Goal: Task Accomplishment & Management: Use online tool/utility

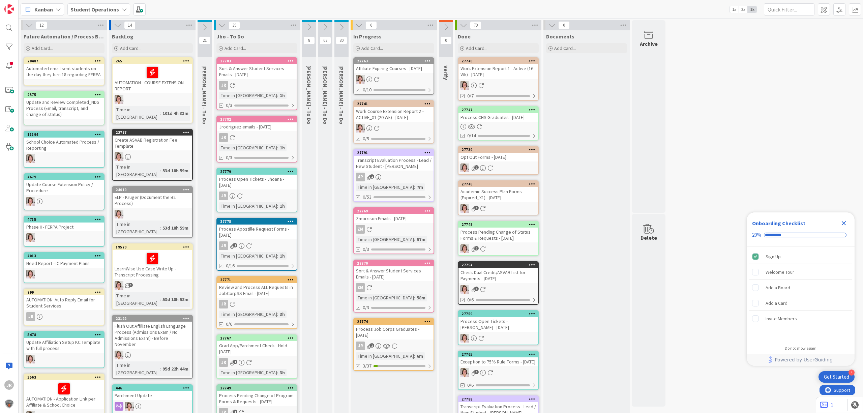
click at [413, 338] on link "27774 Process Job Corps Graduates - [DATE] JR 1 Time in [GEOGRAPHIC_DATA] : 6m …" at bounding box center [393, 344] width 81 height 53
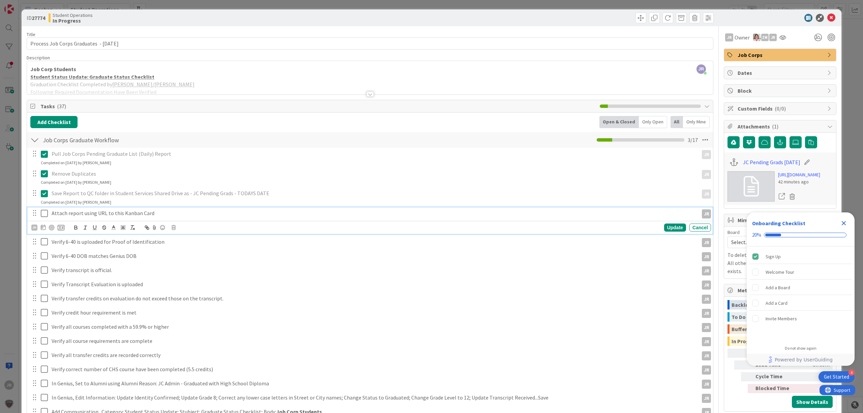
click at [43, 214] on icon at bounding box center [44, 213] width 7 height 8
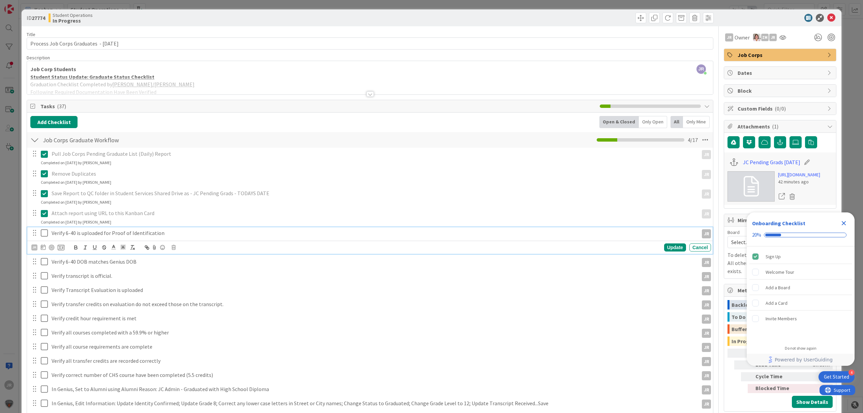
click at [42, 235] on icon at bounding box center [44, 233] width 7 height 8
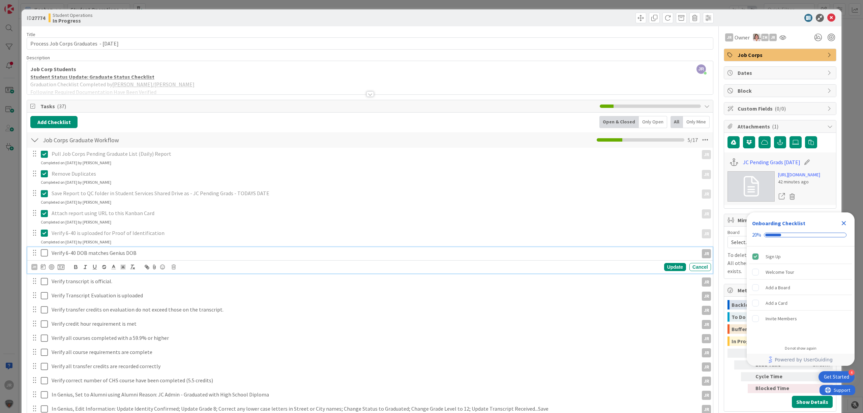
click at [44, 253] on icon at bounding box center [44, 253] width 7 height 8
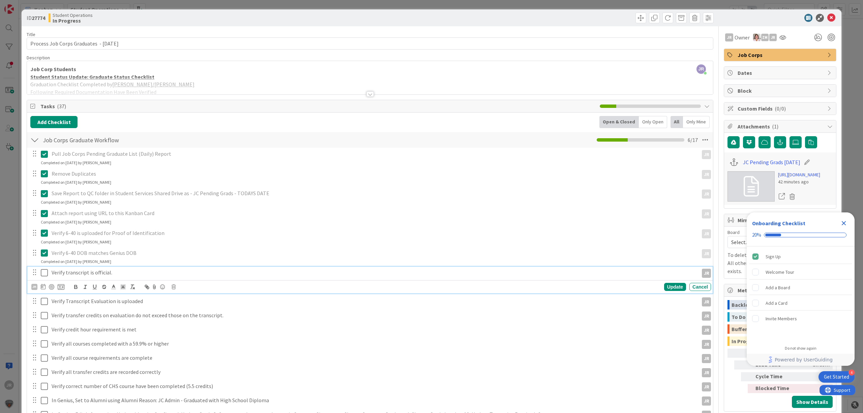
click at [46, 274] on icon at bounding box center [44, 273] width 7 height 8
click at [45, 294] on icon at bounding box center [44, 293] width 7 height 8
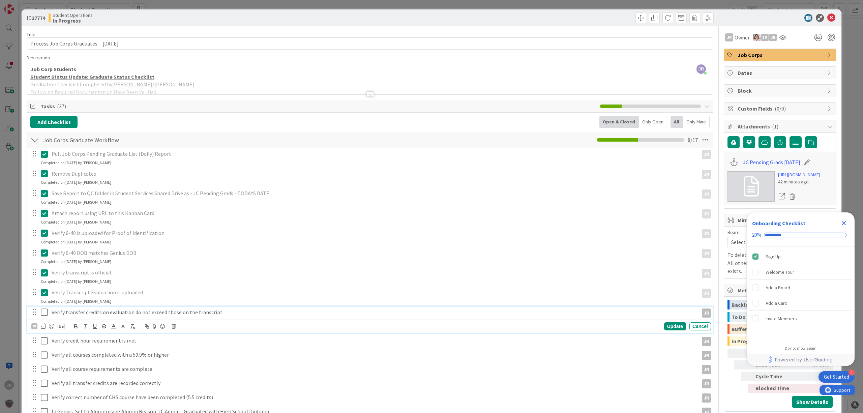
click at [45, 317] on button at bounding box center [45, 312] width 8 height 11
drag, startPoint x: 45, startPoint y: 328, endPoint x: 46, endPoint y: 335, distance: 7.5
click at [46, 328] on button at bounding box center [45, 332] width 8 height 11
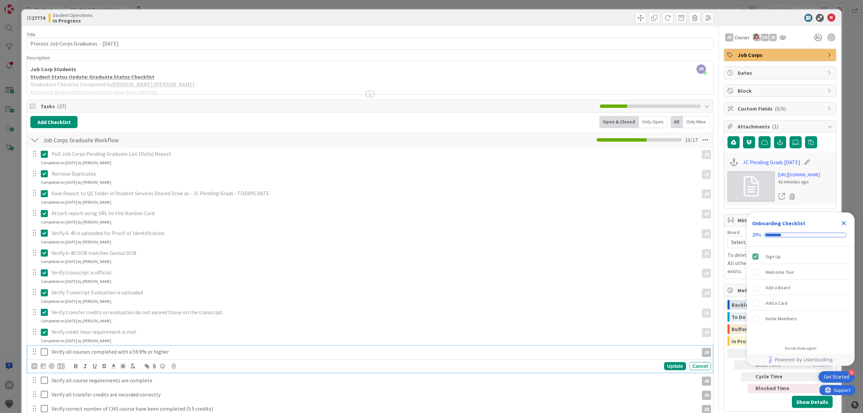
click at [46, 352] on icon at bounding box center [44, 352] width 7 height 8
click at [44, 375] on icon at bounding box center [44, 372] width 7 height 8
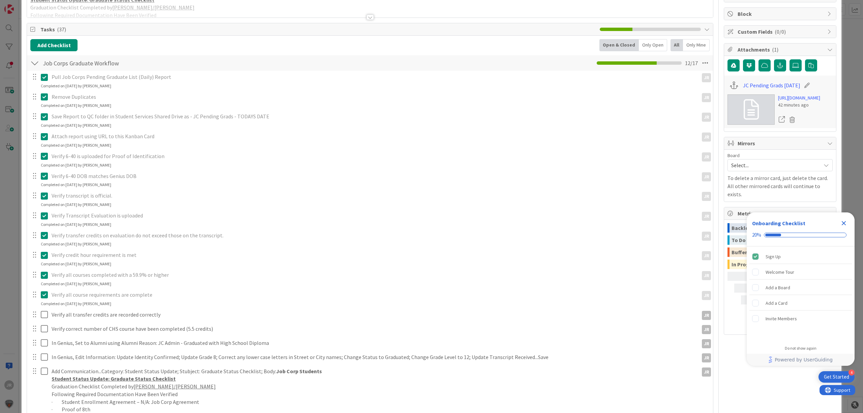
scroll to position [90, 0]
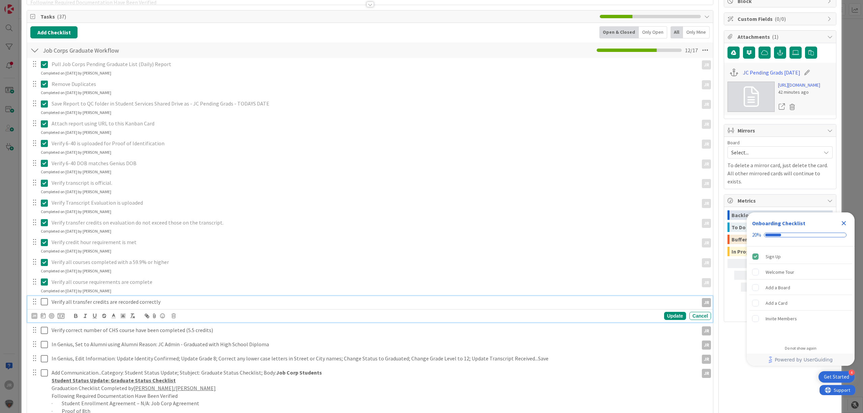
click at [45, 304] on icon at bounding box center [44, 302] width 7 height 8
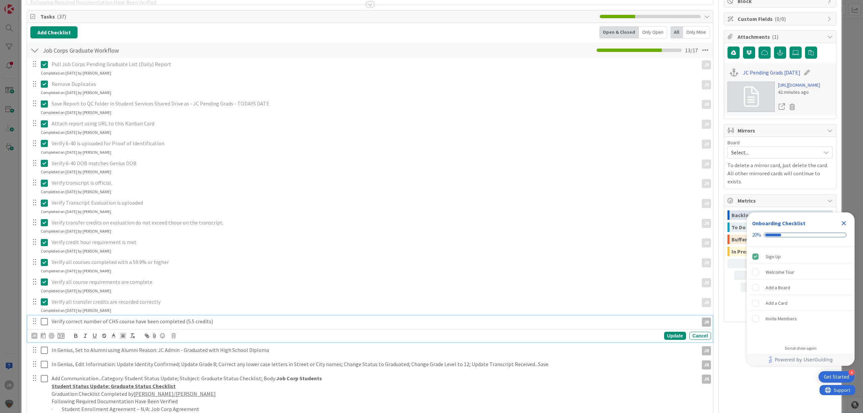
click at [45, 324] on icon at bounding box center [44, 322] width 7 height 8
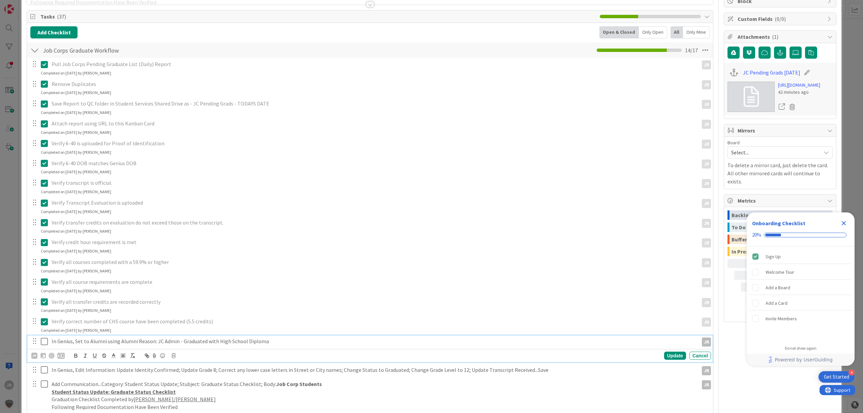
click at [45, 339] on icon at bounding box center [44, 342] width 7 height 8
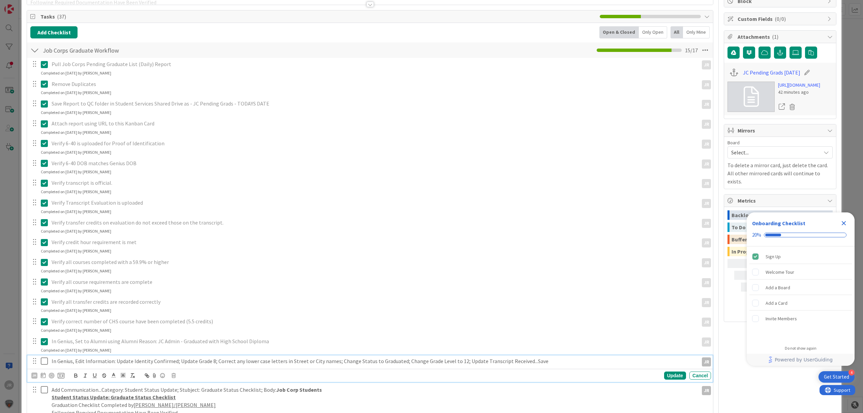
click at [46, 357] on button at bounding box center [45, 361] width 8 height 11
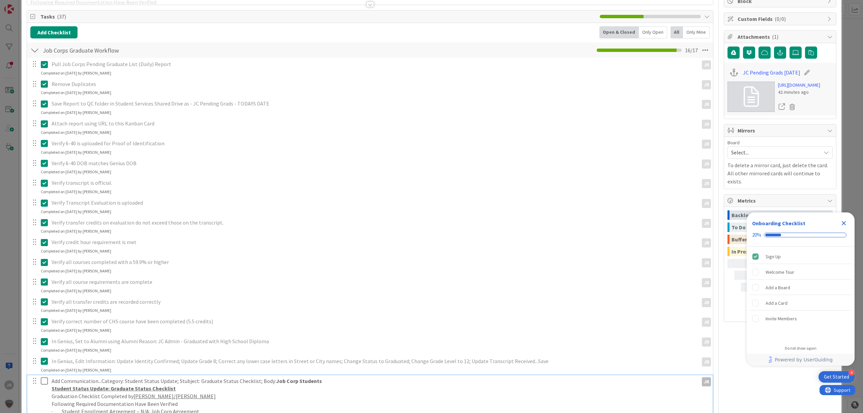
click at [43, 385] on icon at bounding box center [44, 381] width 7 height 8
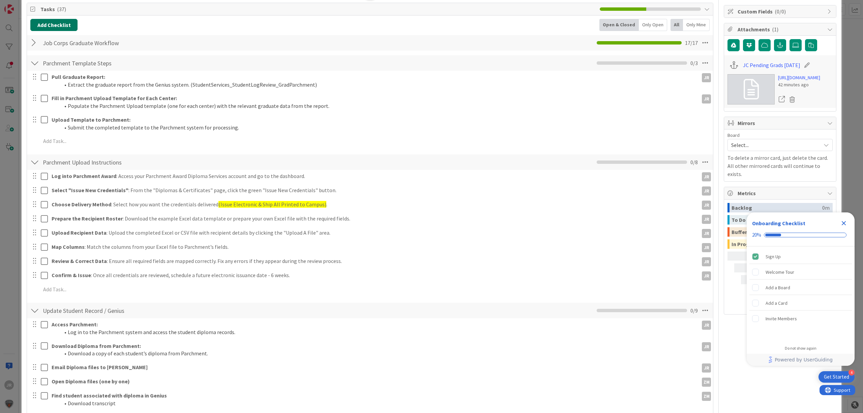
scroll to position [45, 0]
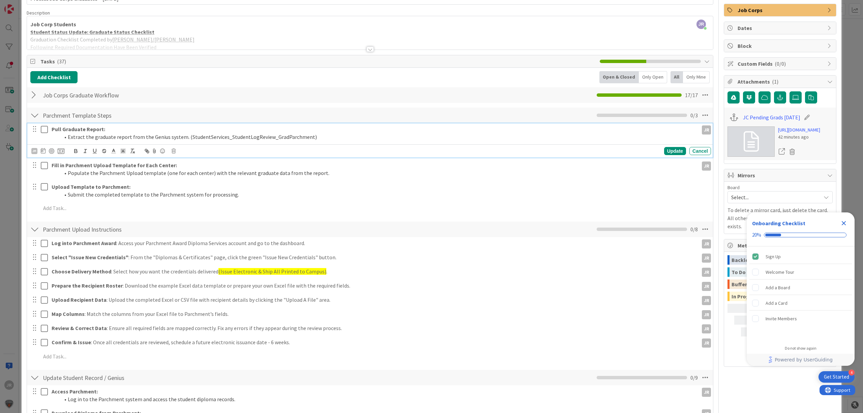
click at [45, 134] on button at bounding box center [45, 129] width 8 height 11
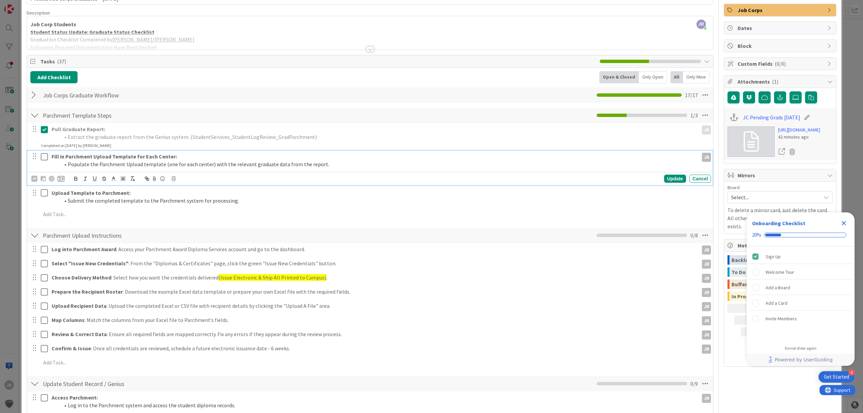
drag, startPoint x: 44, startPoint y: 156, endPoint x: 44, endPoint y: 163, distance: 6.1
click at [44, 158] on icon at bounding box center [44, 157] width 7 height 8
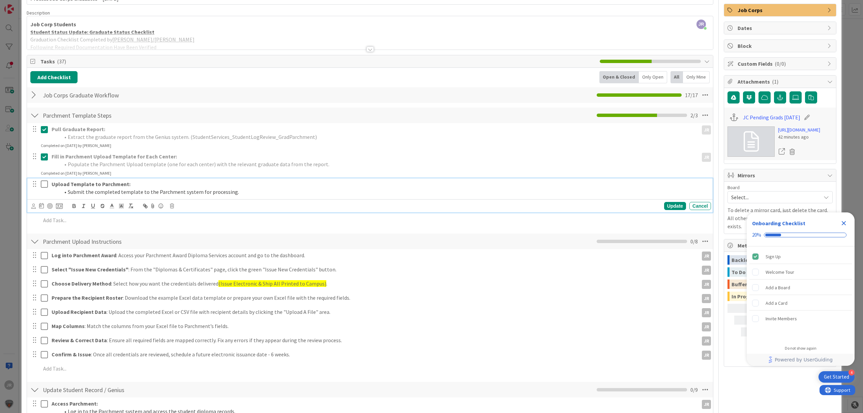
click at [44, 183] on icon at bounding box center [44, 184] width 7 height 8
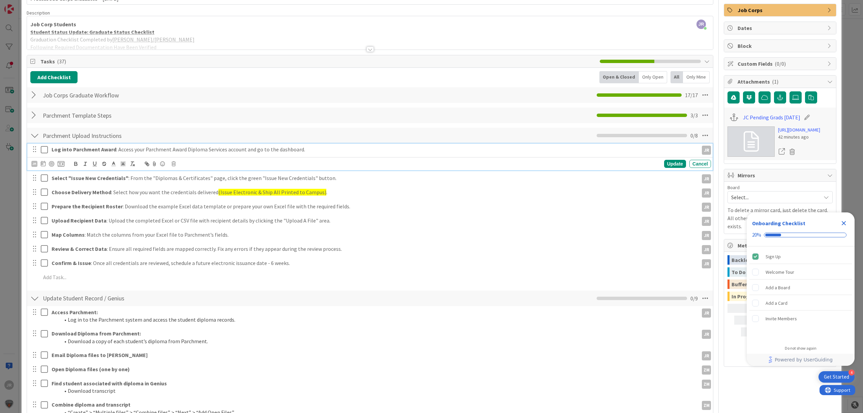
click at [43, 147] on icon at bounding box center [44, 150] width 7 height 8
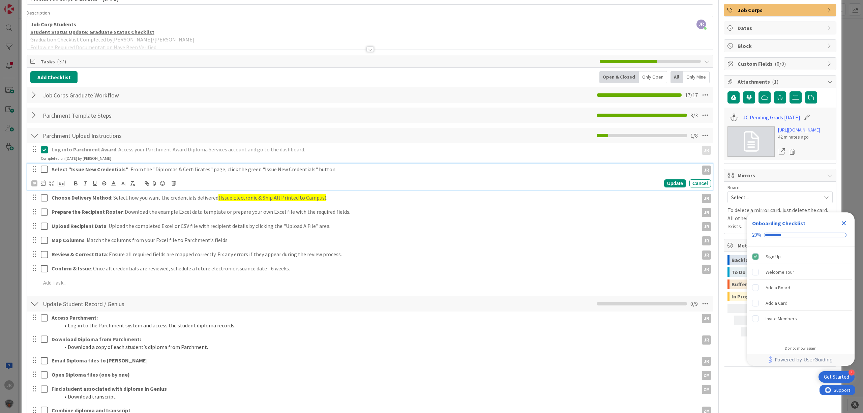
click at [44, 171] on icon at bounding box center [44, 169] width 7 height 8
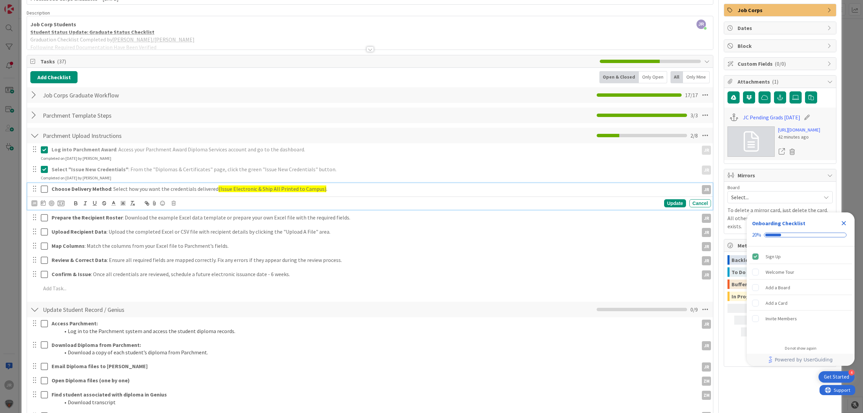
click at [44, 192] on icon at bounding box center [44, 189] width 7 height 8
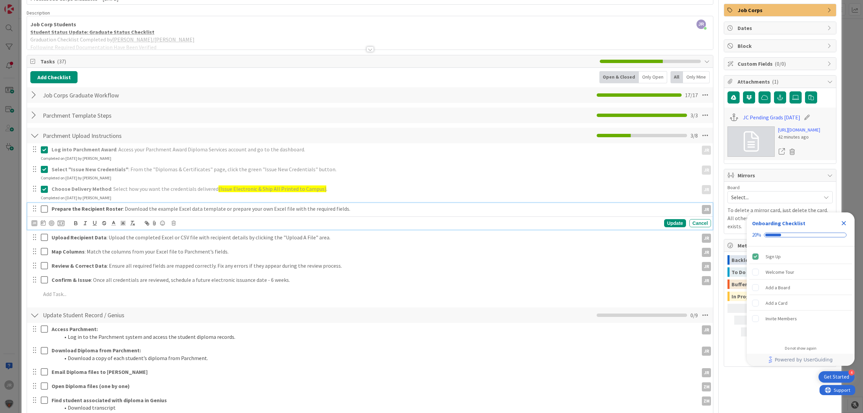
click at [45, 212] on icon at bounding box center [44, 209] width 7 height 8
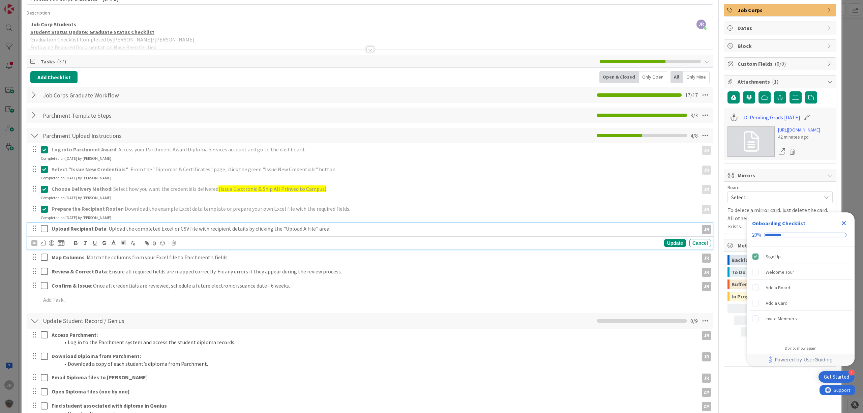
click at [46, 230] on icon at bounding box center [44, 229] width 7 height 8
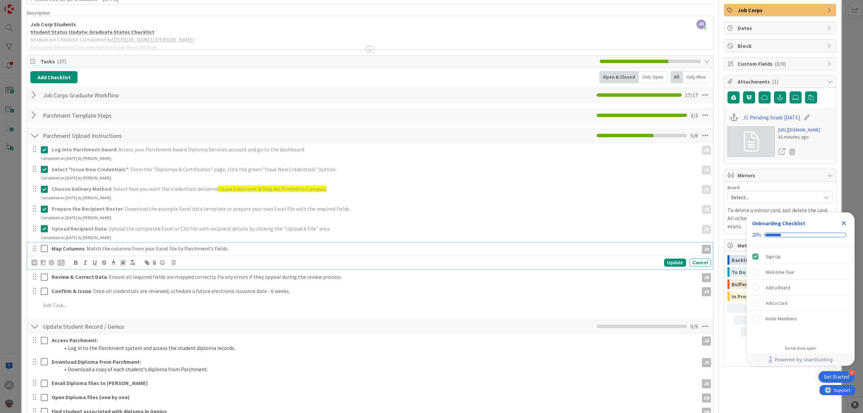
click at [46, 249] on icon at bounding box center [44, 248] width 7 height 8
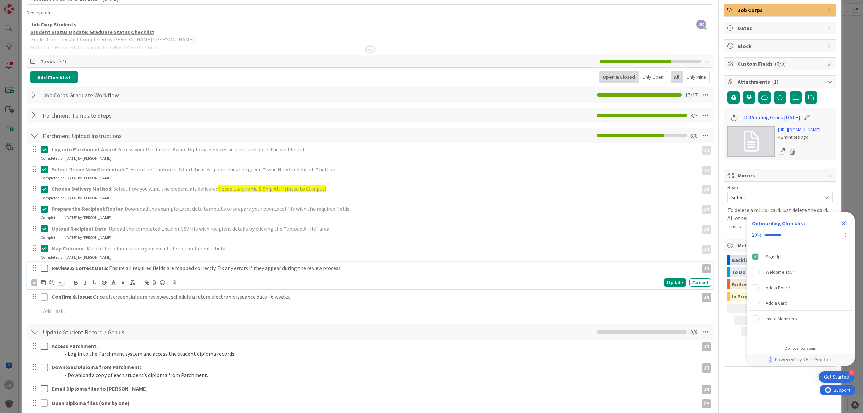
click at [47, 270] on icon at bounding box center [44, 268] width 7 height 8
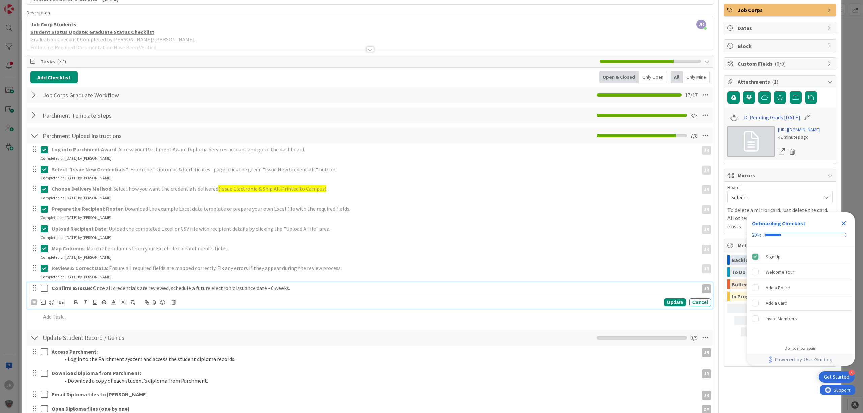
click at [45, 286] on icon at bounding box center [44, 288] width 7 height 8
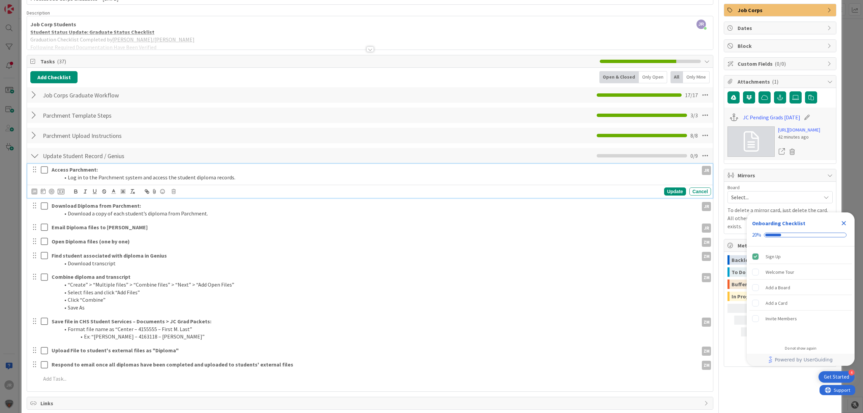
click at [43, 173] on icon at bounding box center [44, 170] width 7 height 8
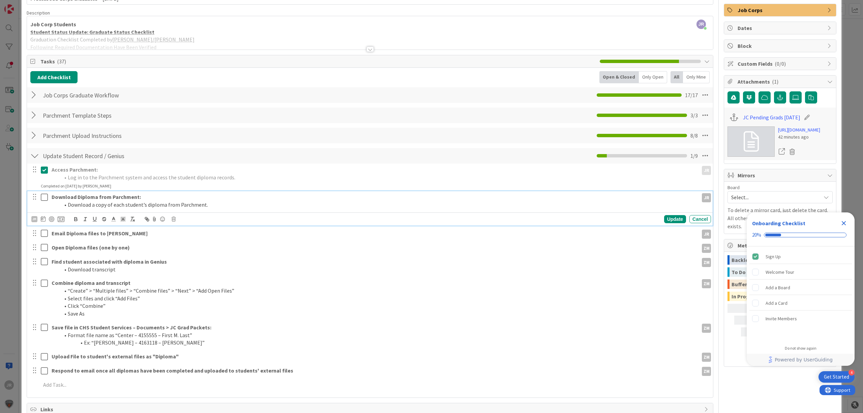
click at [43, 198] on icon at bounding box center [44, 197] width 7 height 8
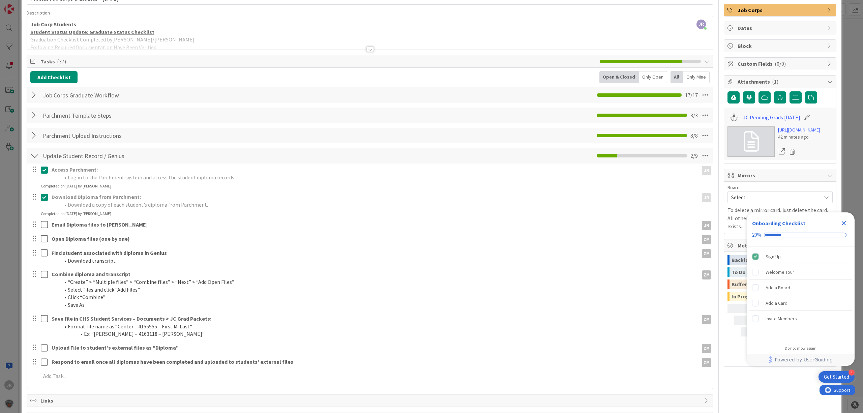
click at [34, 226] on div at bounding box center [34, 225] width 9 height 10
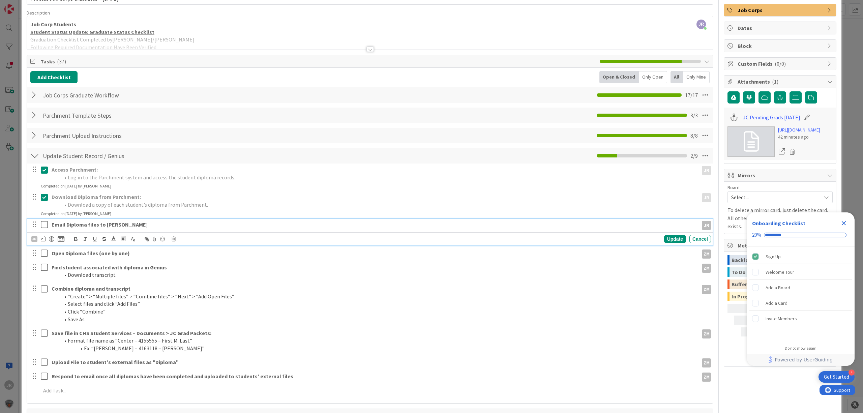
click at [75, 224] on strong "Email Diploma files to [PERSON_NAME]" at bounding box center [100, 224] width 96 height 7
click at [174, 239] on icon at bounding box center [174, 239] width 4 height 5
click at [190, 271] on div "Delete" at bounding box center [190, 268] width 25 height 12
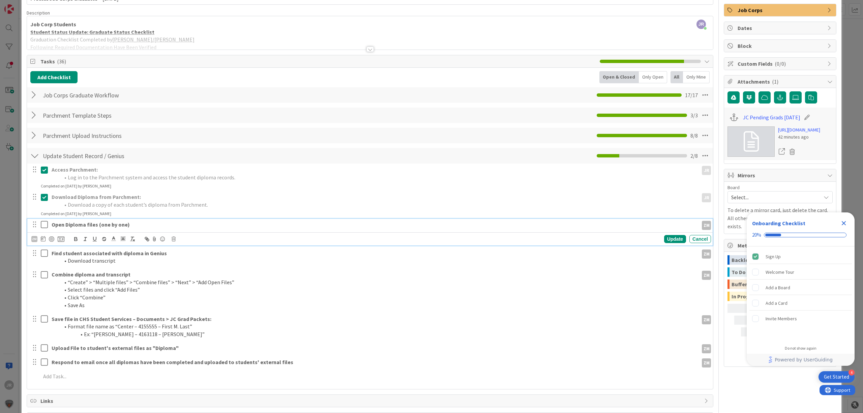
click at [45, 225] on icon at bounding box center [44, 225] width 7 height 8
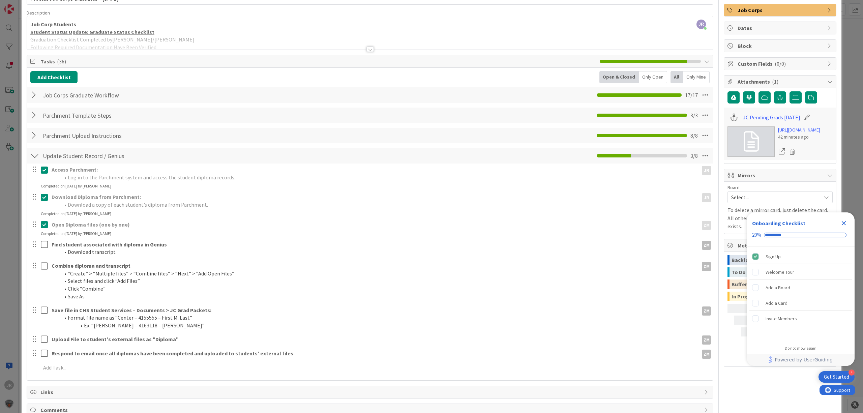
click at [39, 248] on div at bounding box center [39, 248] width 19 height 19
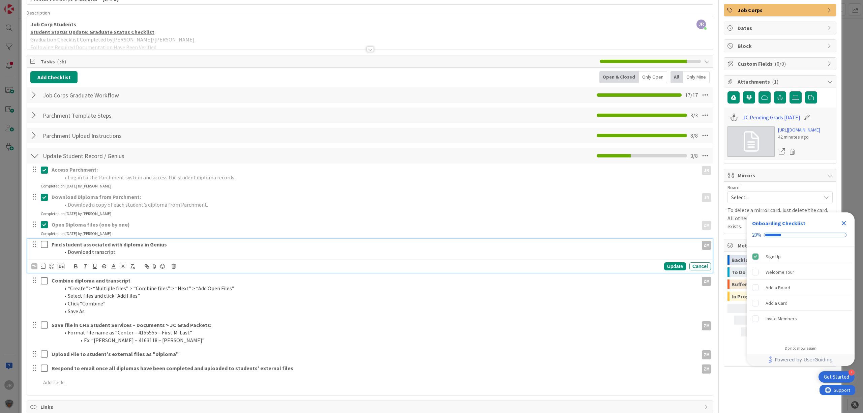
click at [43, 243] on icon at bounding box center [44, 244] width 7 height 8
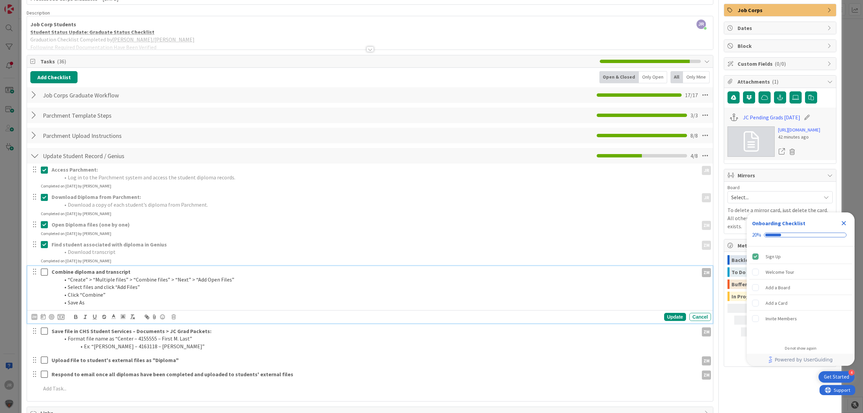
click at [45, 273] on icon at bounding box center [44, 272] width 7 height 8
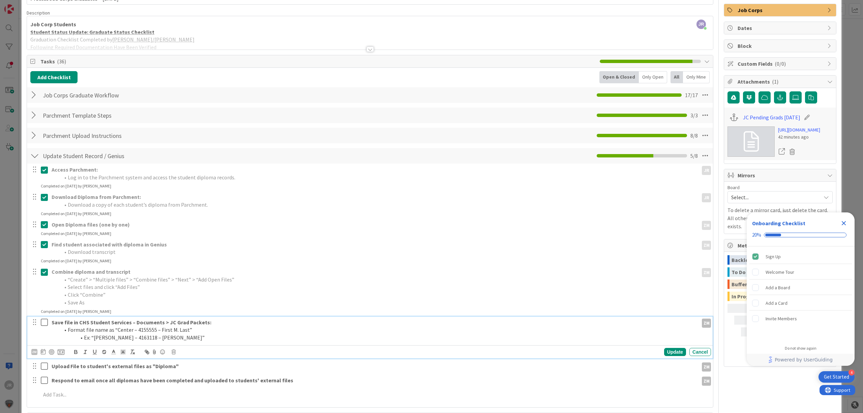
click at [44, 320] on icon at bounding box center [44, 322] width 7 height 8
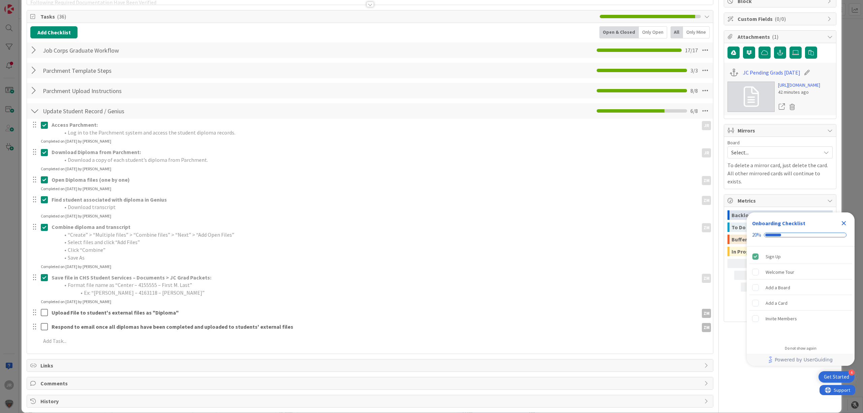
scroll to position [100, 0]
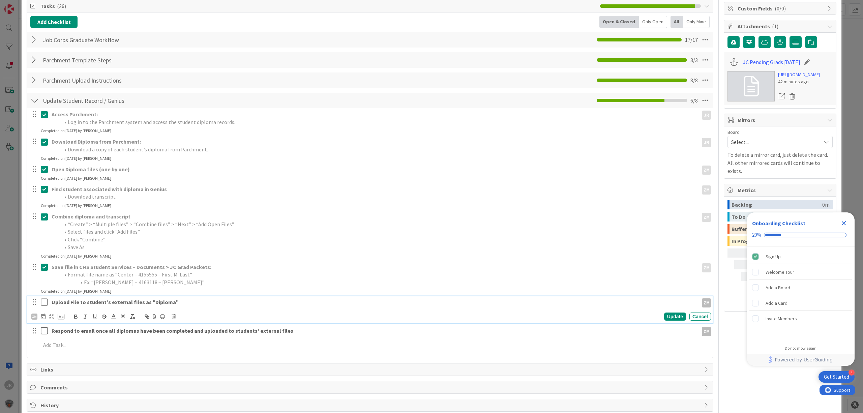
click at [43, 302] on icon at bounding box center [44, 302] width 7 height 8
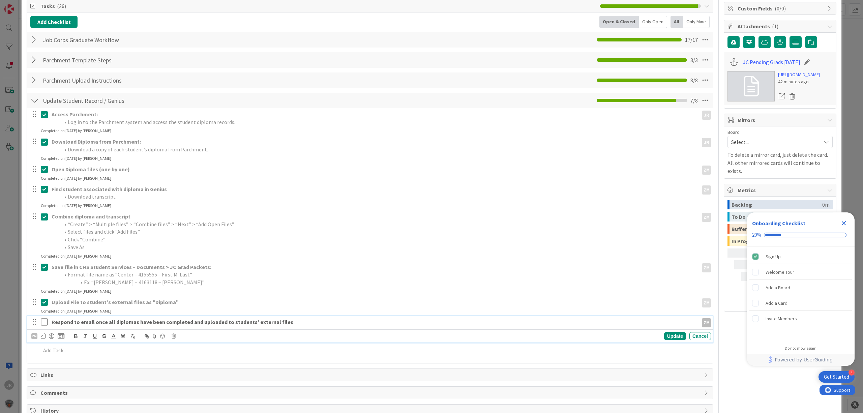
click at [72, 319] on strong "Respond to email once all diplomas have been completed and uploaded to students…" at bounding box center [173, 322] width 242 height 7
click at [173, 337] on icon at bounding box center [174, 336] width 4 height 5
click at [189, 365] on div "Delete" at bounding box center [190, 365] width 25 height 12
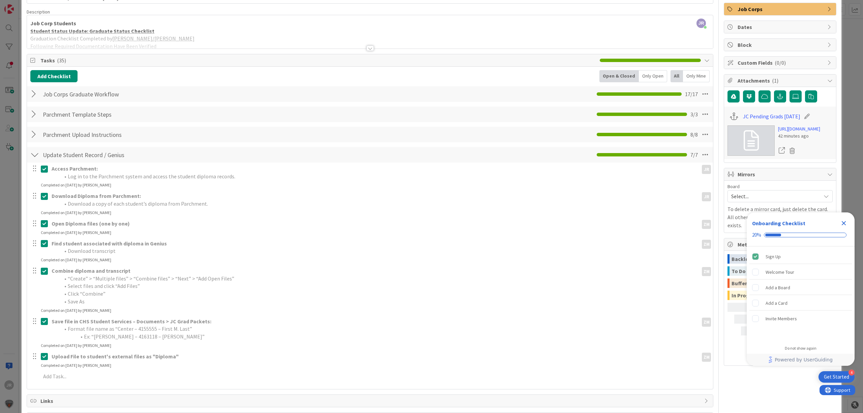
scroll to position [0, 0]
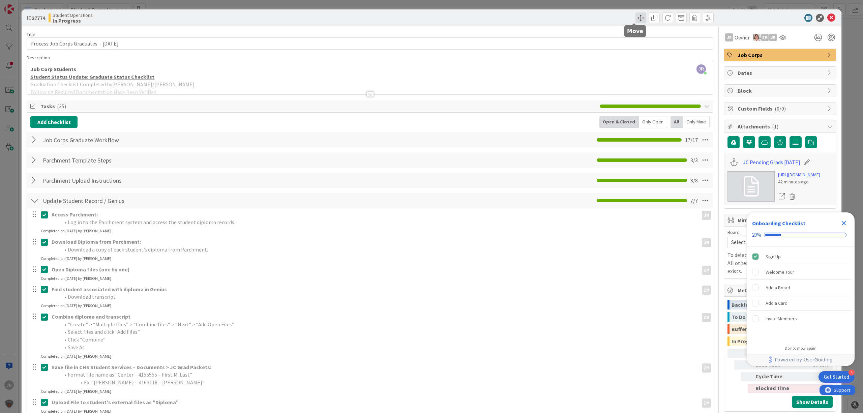
click at [636, 19] on span at bounding box center [641, 17] width 11 height 11
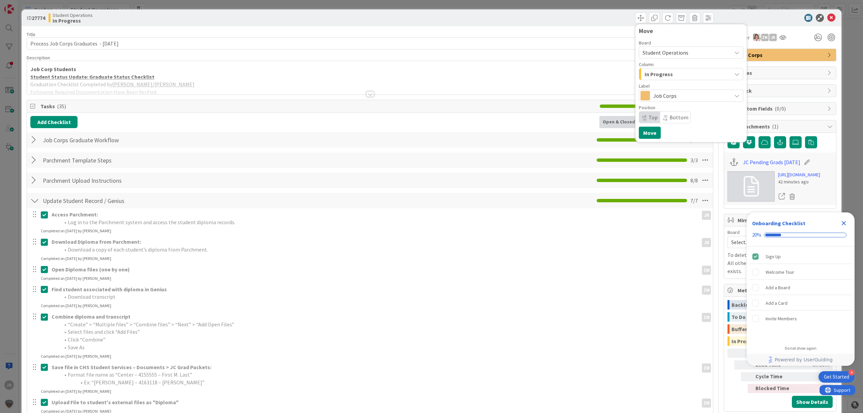
click at [657, 76] on span "In Progress" at bounding box center [659, 74] width 28 height 9
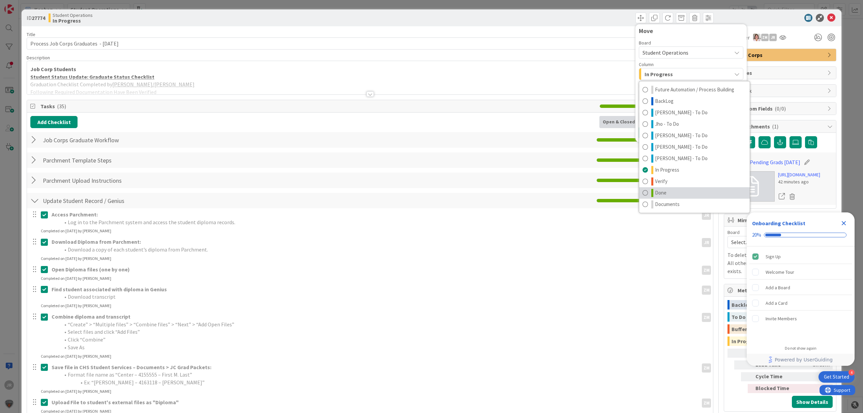
click at [673, 189] on link "Done" at bounding box center [694, 192] width 111 height 11
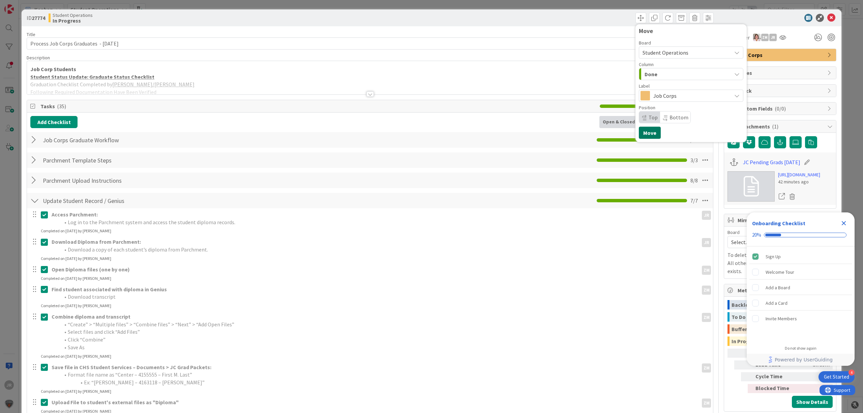
click at [652, 130] on button "Move" at bounding box center [650, 133] width 22 height 12
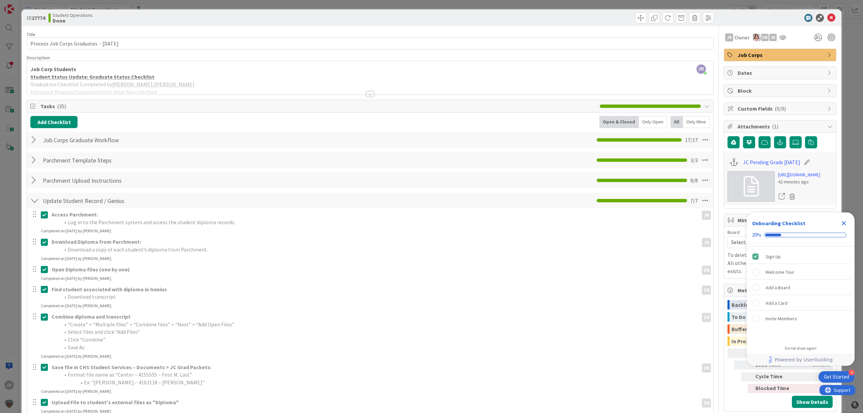
click at [557, 4] on div "ID 27774 Student Operations Done Move Move Title 41 / 128 Process Job Corps Gra…" at bounding box center [431, 206] width 863 height 413
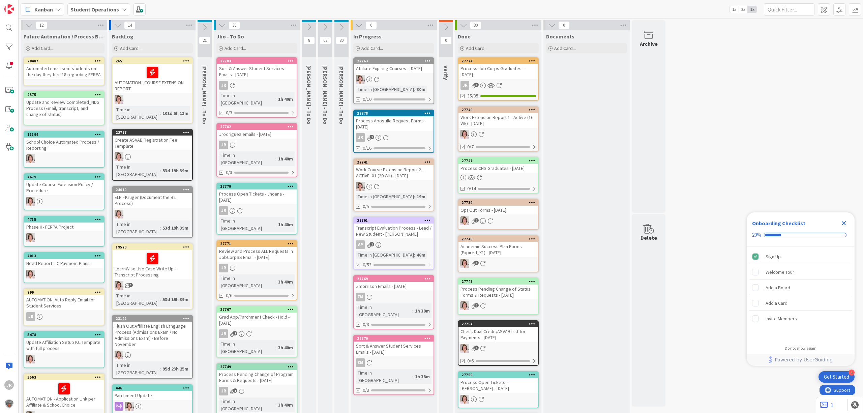
click at [390, 117] on div "Process Apostille Request Forms - [DATE]" at bounding box center [394, 123] width 80 height 15
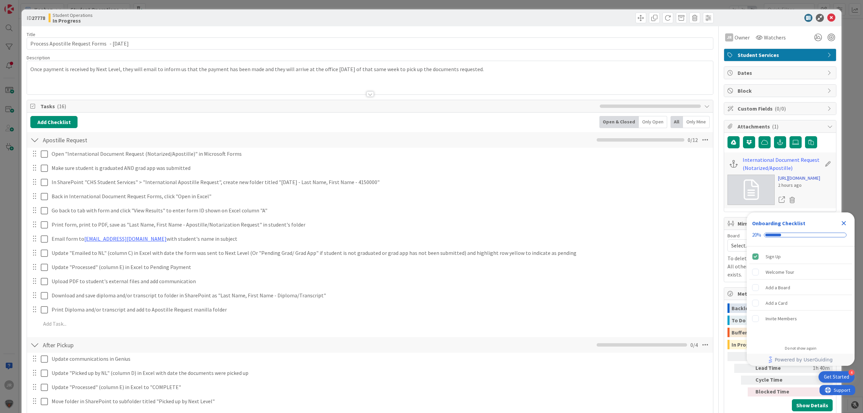
click at [796, 182] on link "[URL][DOMAIN_NAME]" at bounding box center [799, 178] width 42 height 7
click at [636, 19] on span at bounding box center [641, 17] width 11 height 11
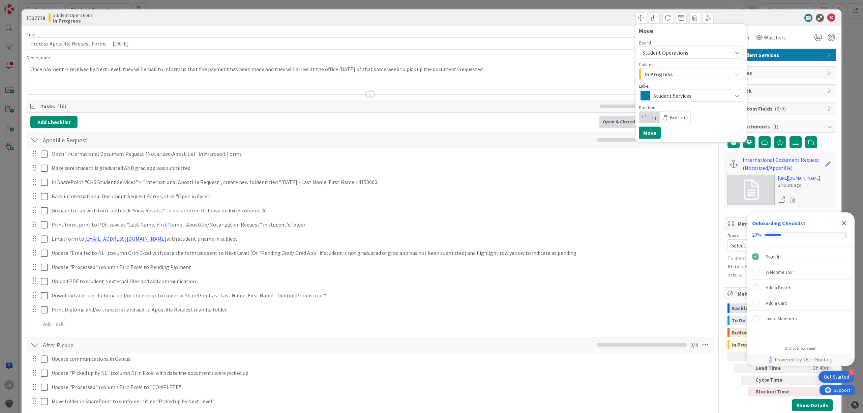
click at [661, 75] on span "In Progress" at bounding box center [659, 74] width 28 height 9
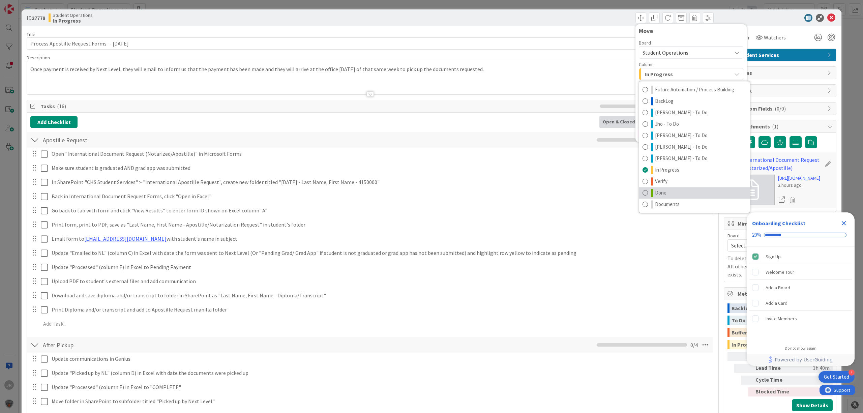
click at [669, 191] on link "Done" at bounding box center [694, 192] width 111 height 11
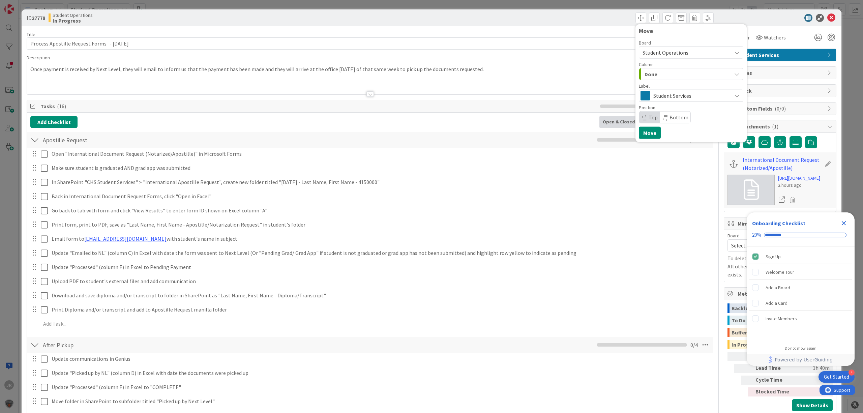
click at [651, 140] on div "Move Board Student Operations Column Done Future Automation / Process Building …" at bounding box center [691, 83] width 111 height 118
click at [650, 138] on button "Move" at bounding box center [650, 133] width 22 height 12
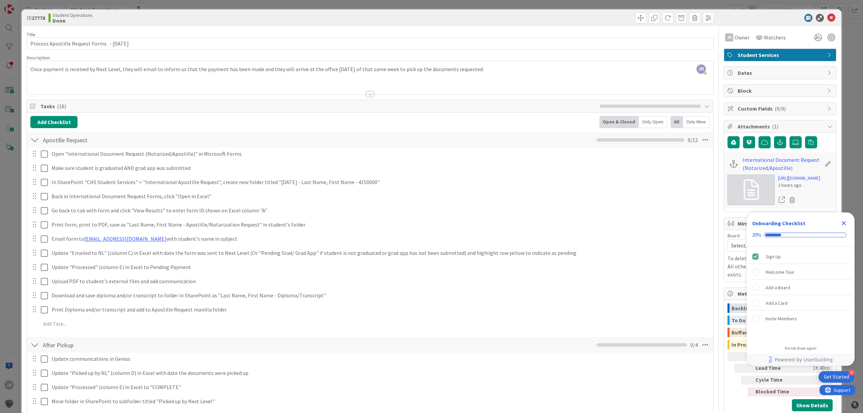
click at [544, 8] on div "ID 27778 Student Operations Done Move Move Title 46 / 128 Process Apostille Req…" at bounding box center [431, 206] width 863 height 413
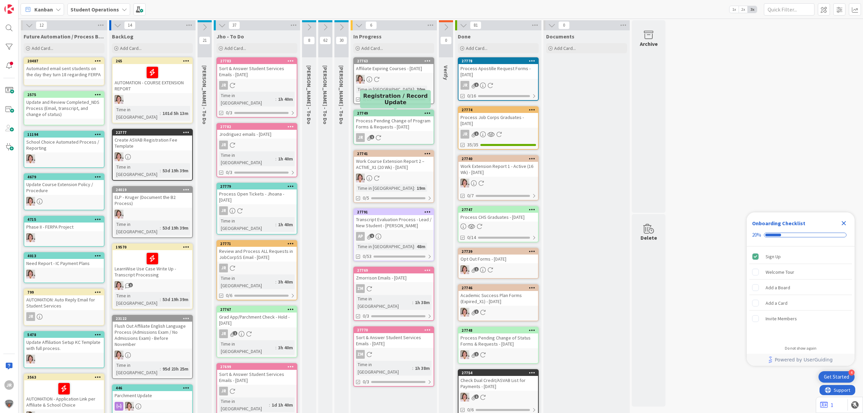
click at [398, 115] on div "27749" at bounding box center [394, 113] width 80 height 6
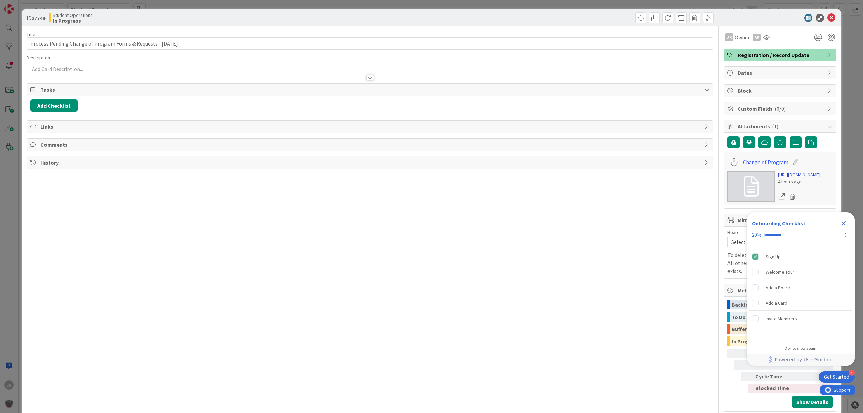
click at [790, 178] on link "[URL][DOMAIN_NAME]" at bounding box center [799, 174] width 42 height 7
click at [177, 6] on div "ID 27749 Student Operations In Progress Title 63 / 128 Process Pending Change o…" at bounding box center [431, 206] width 863 height 413
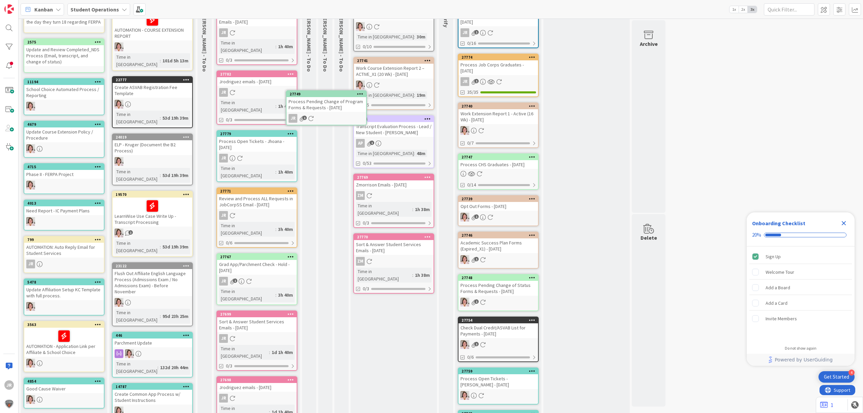
scroll to position [50, 0]
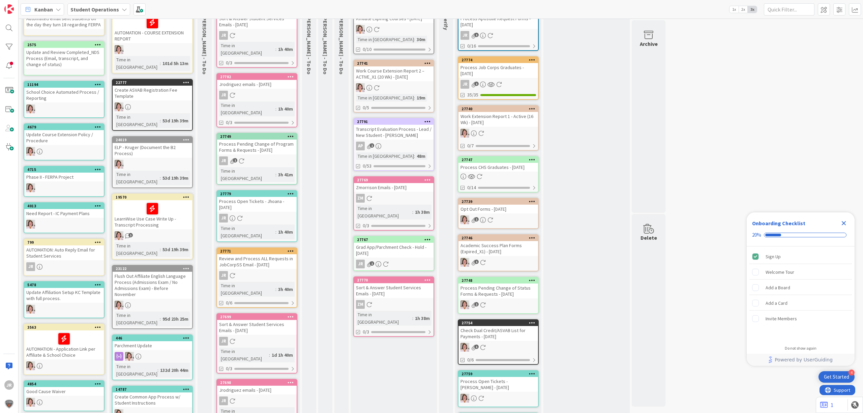
click at [290, 314] on icon at bounding box center [291, 316] width 6 height 5
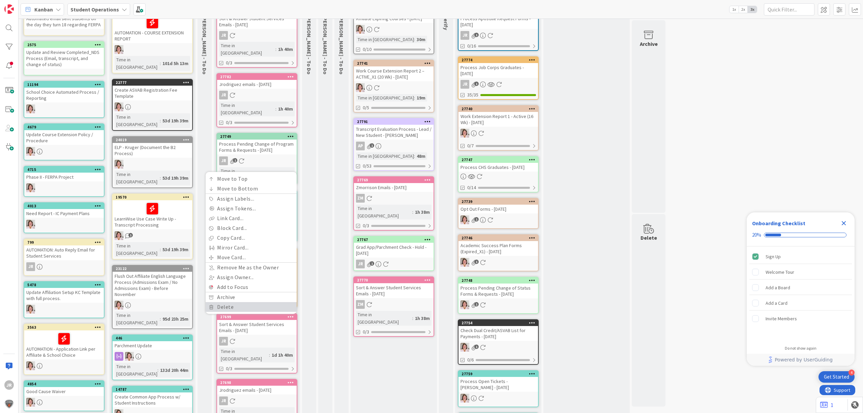
click at [270, 302] on link "Delete" at bounding box center [251, 307] width 91 height 10
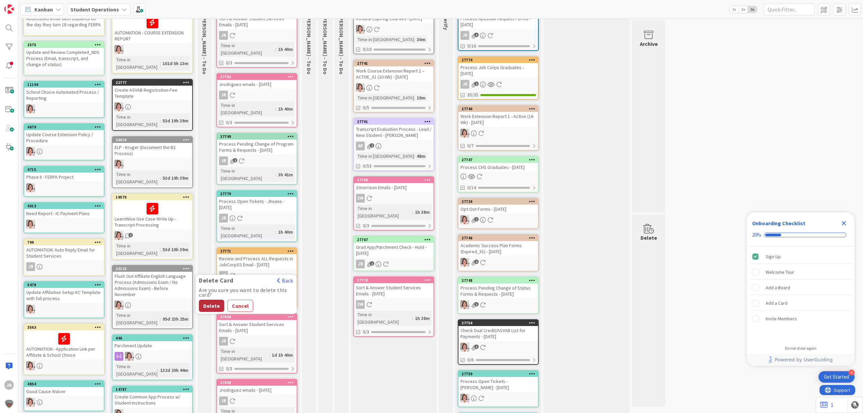
click at [220, 300] on button "Delete" at bounding box center [211, 306] width 25 height 12
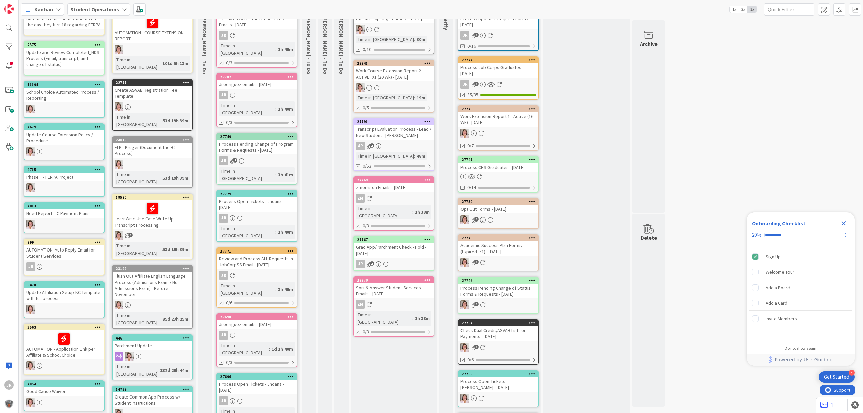
click at [291, 314] on icon at bounding box center [291, 316] width 6 height 5
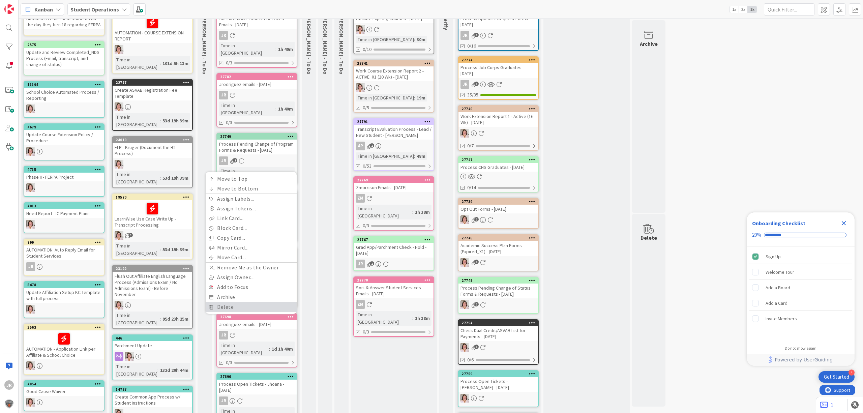
click at [258, 302] on link "Delete" at bounding box center [251, 307] width 91 height 10
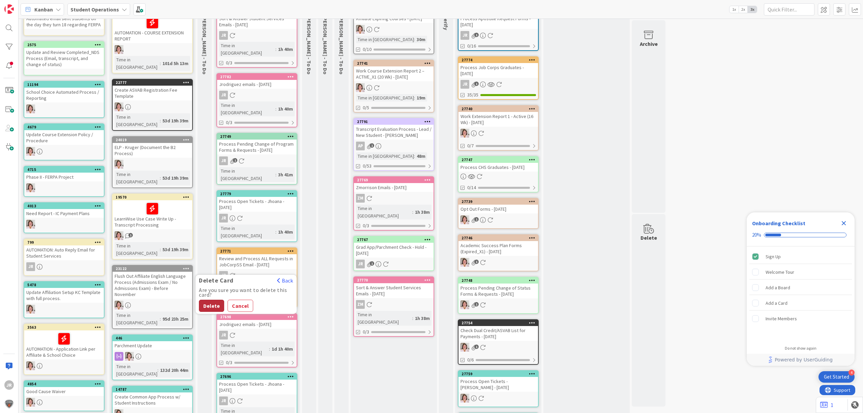
click at [217, 300] on button "Delete" at bounding box center [211, 306] width 25 height 12
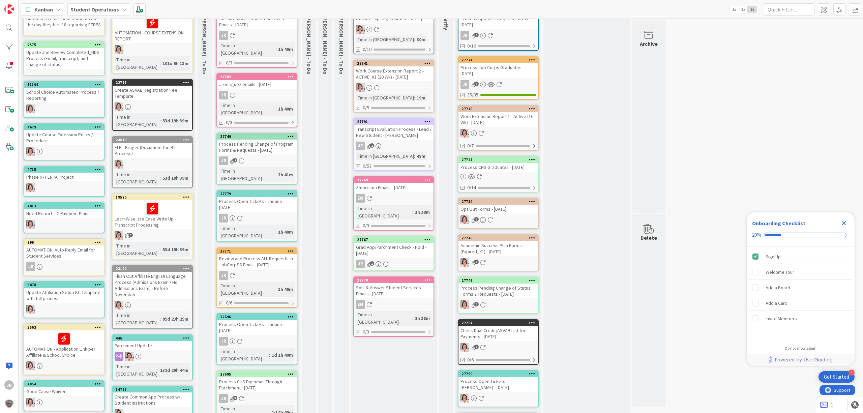
click at [293, 314] on icon at bounding box center [291, 316] width 6 height 5
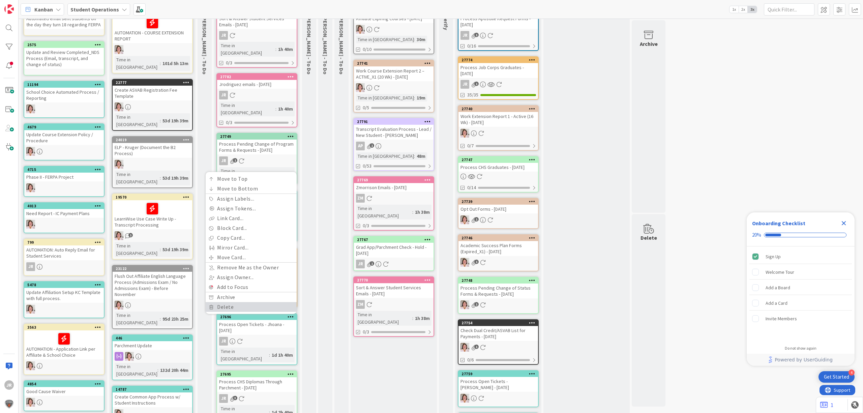
click at [266, 302] on link "Delete" at bounding box center [251, 307] width 91 height 10
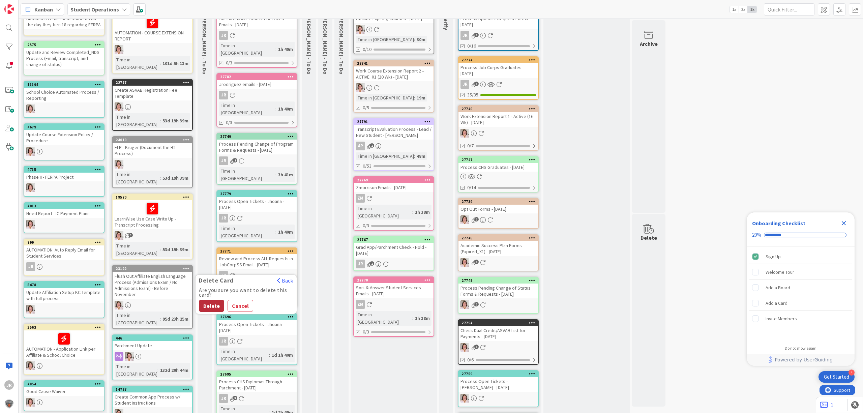
click at [202, 300] on button "Delete" at bounding box center [211, 306] width 25 height 12
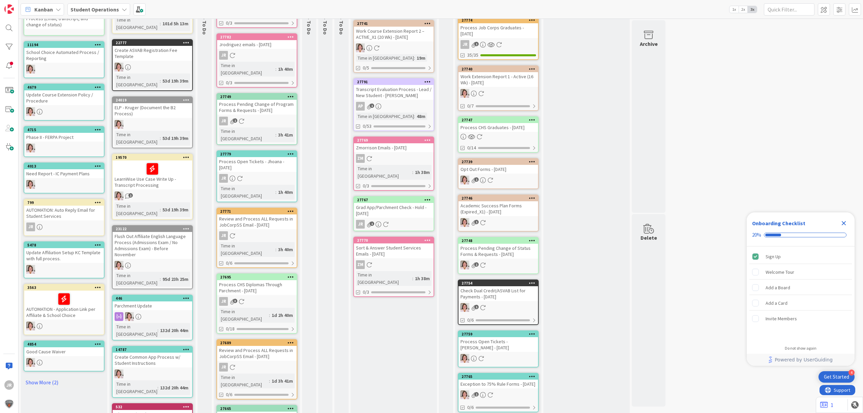
scroll to position [140, 0]
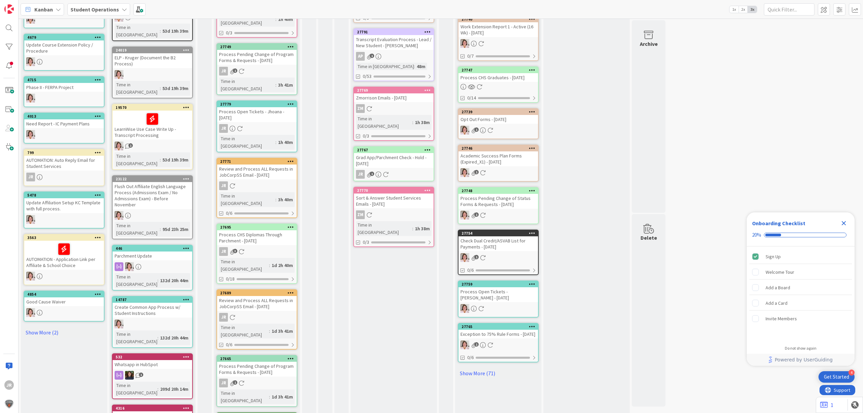
click at [290, 290] on icon at bounding box center [291, 292] width 6 height 5
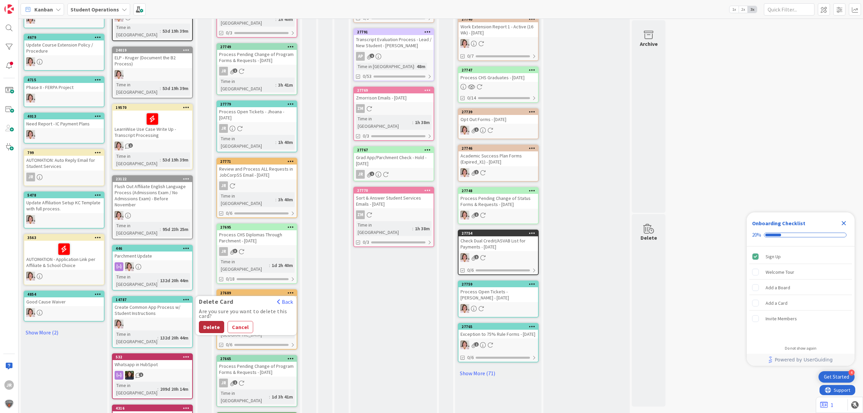
click at [213, 321] on button "Delete" at bounding box center [211, 327] width 25 height 12
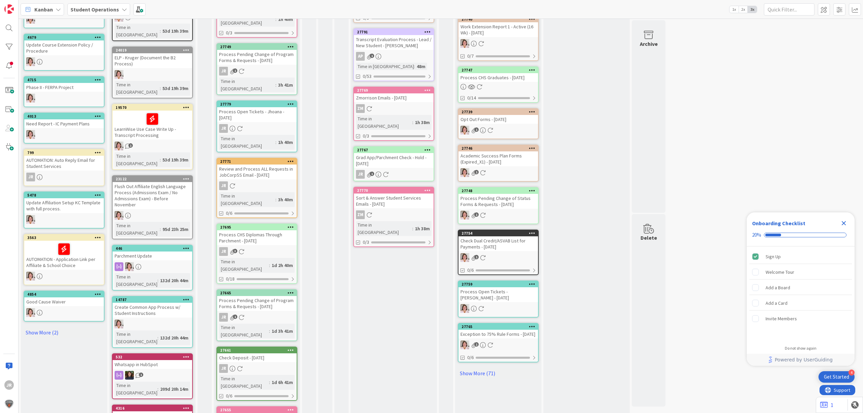
click at [292, 290] on icon at bounding box center [291, 292] width 6 height 5
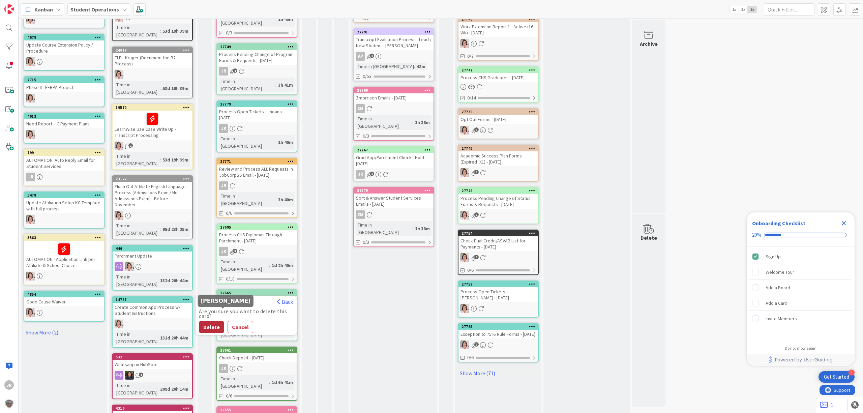
click at [216, 321] on button "Delete" at bounding box center [211, 327] width 25 height 12
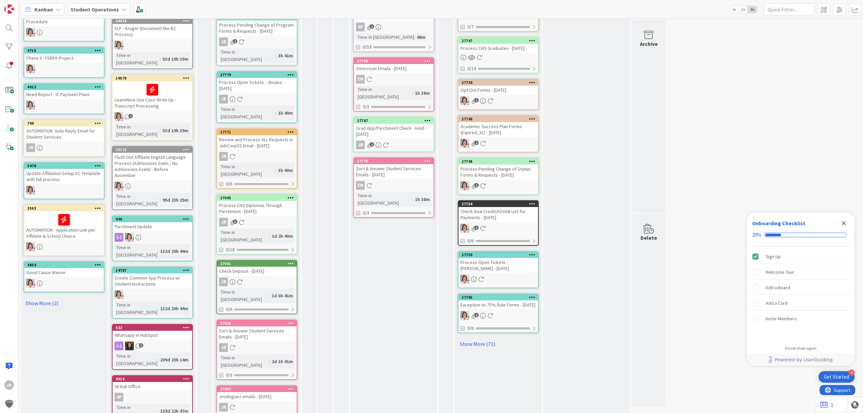
scroll to position [185, 0]
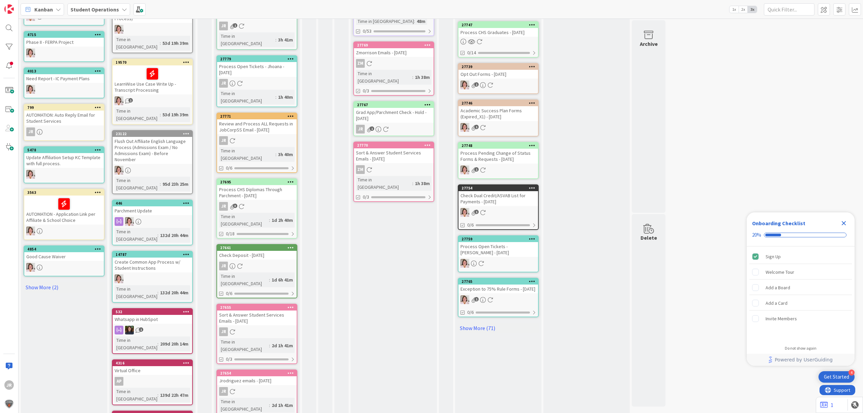
click at [289, 305] on icon at bounding box center [291, 307] width 6 height 5
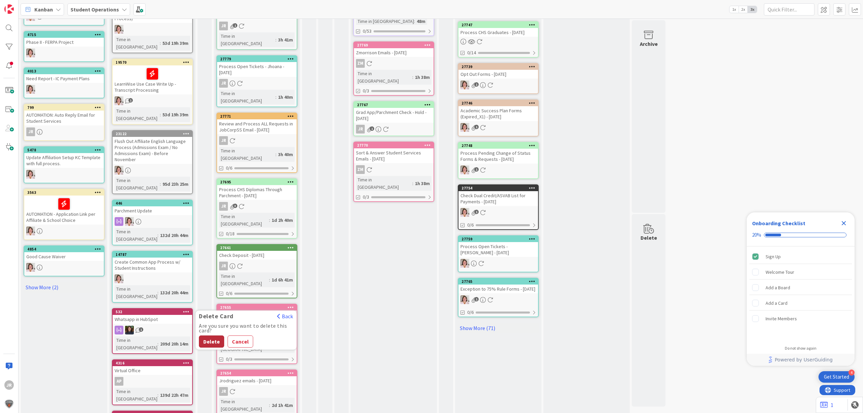
click at [209, 336] on button "Delete" at bounding box center [211, 342] width 25 height 12
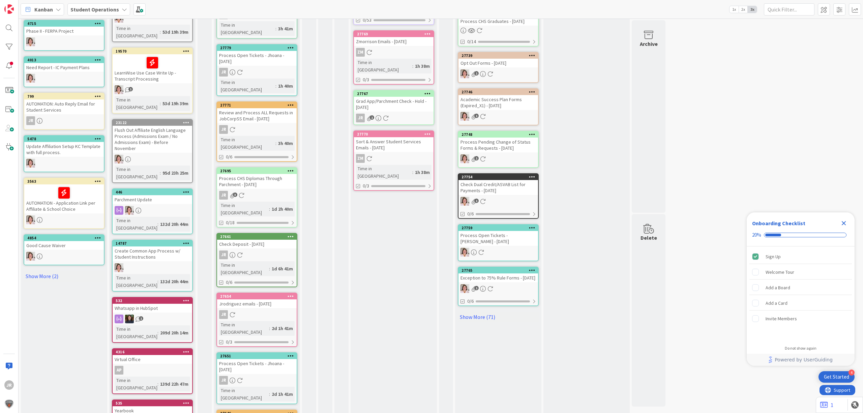
scroll to position [199, 0]
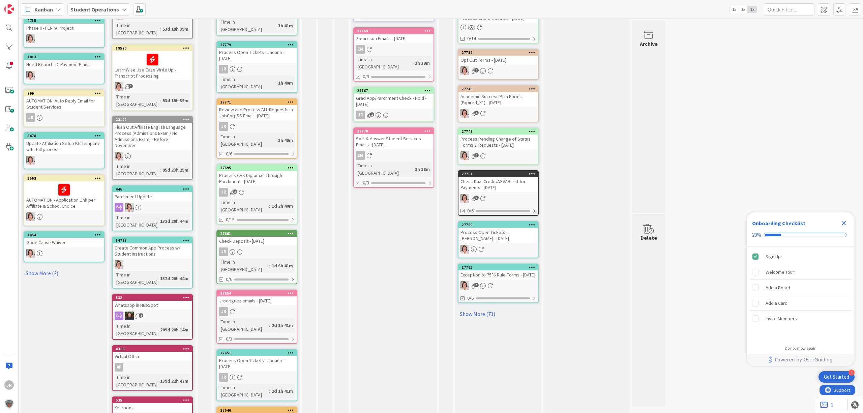
click at [293, 291] on icon at bounding box center [291, 293] width 6 height 5
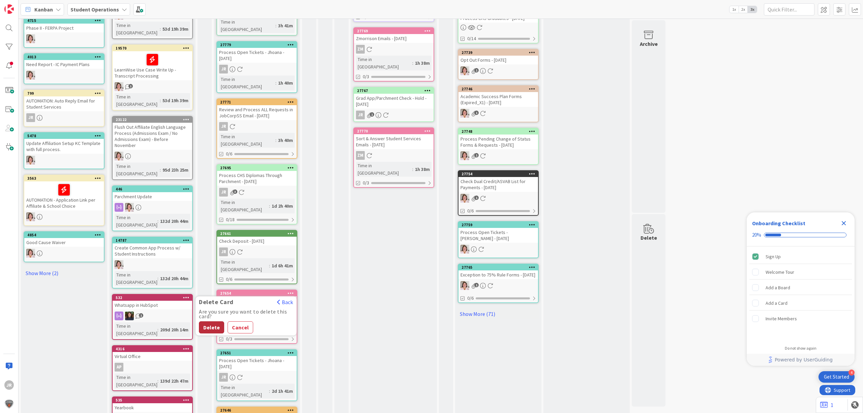
click at [216, 321] on button "Delete" at bounding box center [211, 327] width 25 height 12
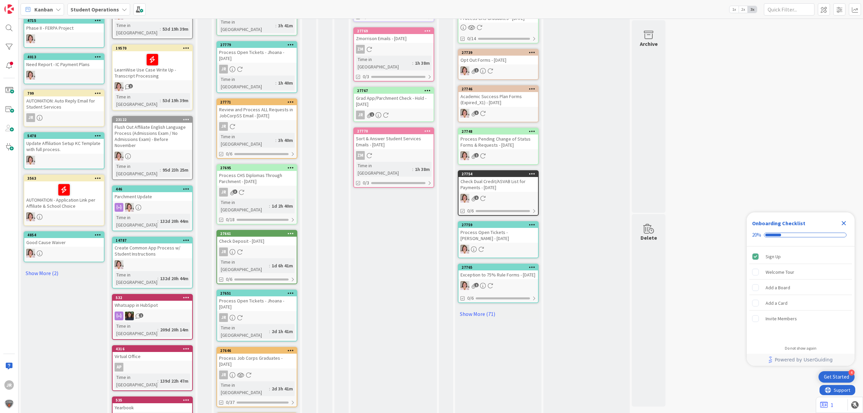
click at [293, 291] on icon at bounding box center [291, 293] width 6 height 5
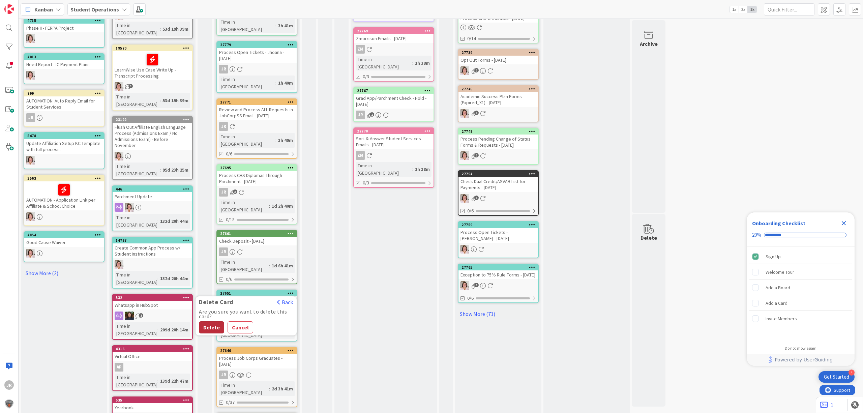
click at [212, 321] on button "Delete" at bounding box center [211, 327] width 25 height 12
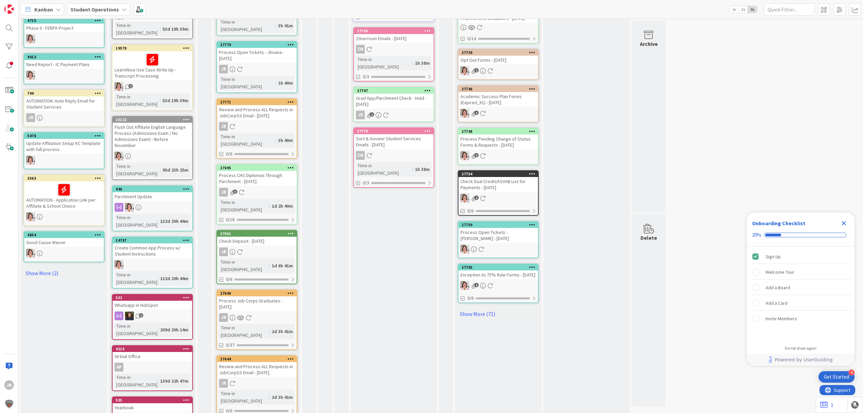
click at [291, 291] on icon at bounding box center [291, 293] width 6 height 5
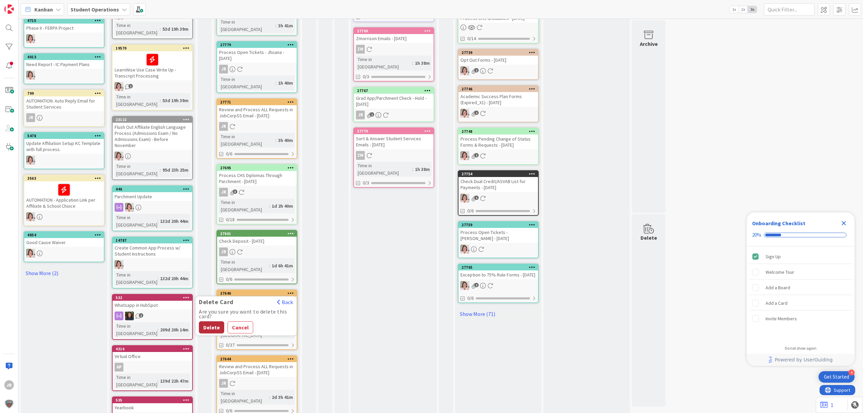
click at [208, 321] on button "Delete" at bounding box center [211, 327] width 25 height 12
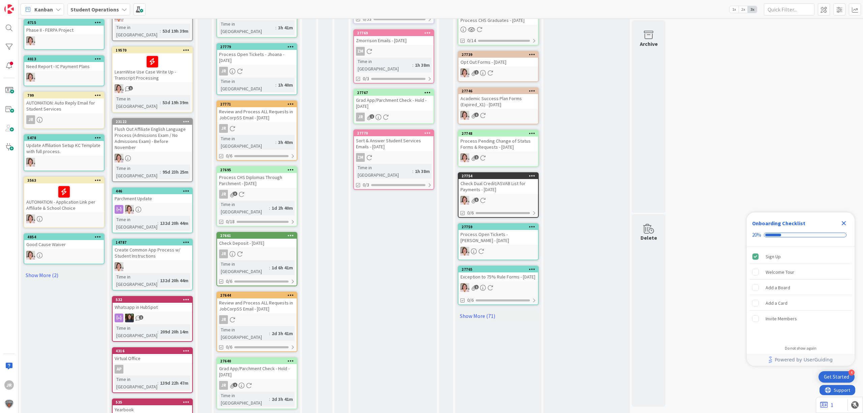
click at [292, 293] on icon at bounding box center [291, 295] width 6 height 5
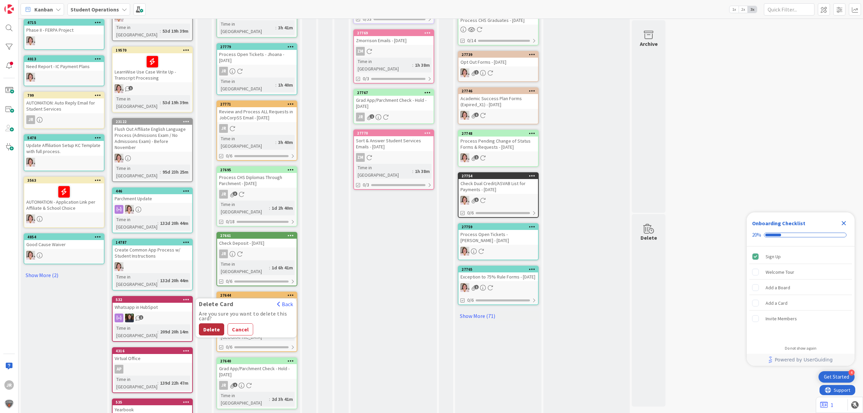
click at [219, 323] on button "Delete" at bounding box center [211, 329] width 25 height 12
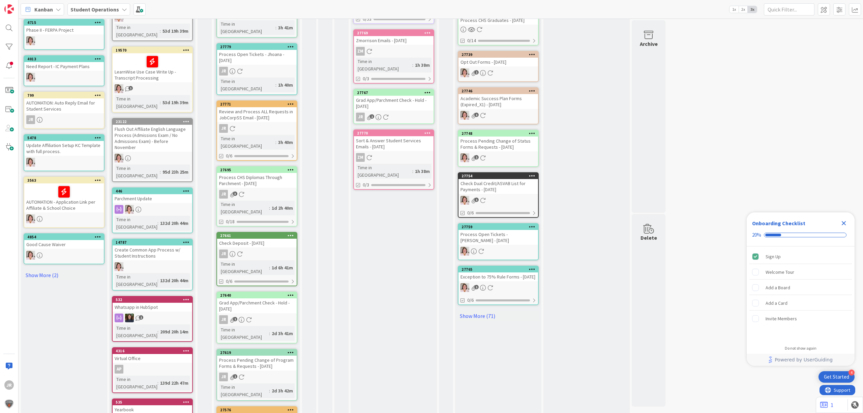
click at [293, 293] on icon at bounding box center [291, 295] width 6 height 5
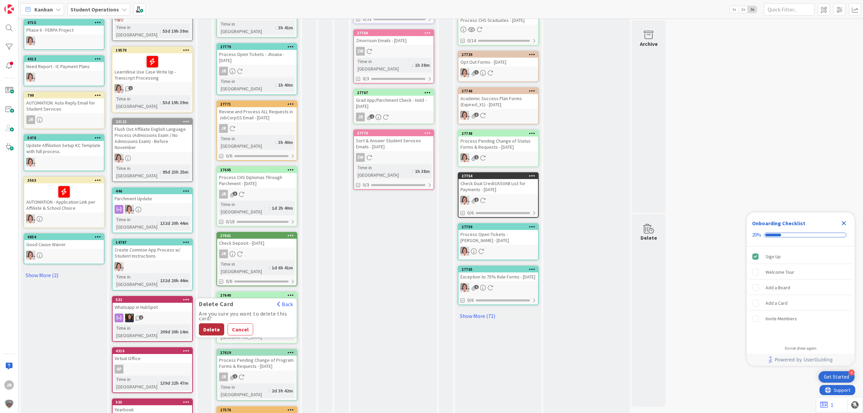
click at [209, 323] on button "Delete" at bounding box center [211, 329] width 25 height 12
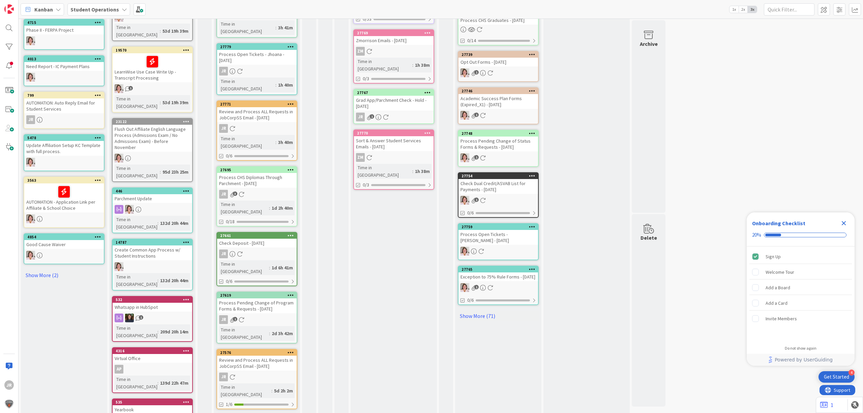
click at [291, 293] on icon at bounding box center [291, 295] width 6 height 5
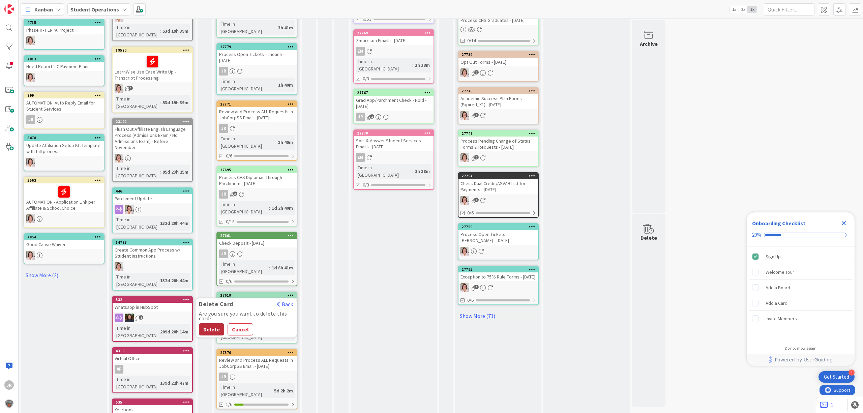
click at [208, 323] on button "Delete" at bounding box center [211, 329] width 25 height 12
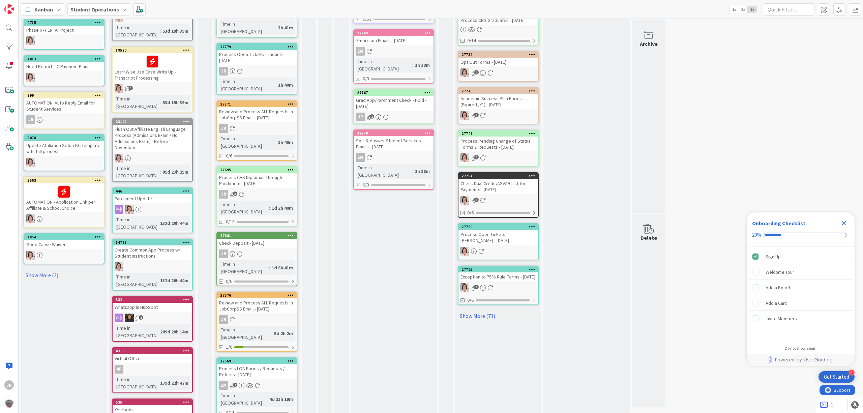
click at [289, 293] on icon at bounding box center [291, 295] width 6 height 5
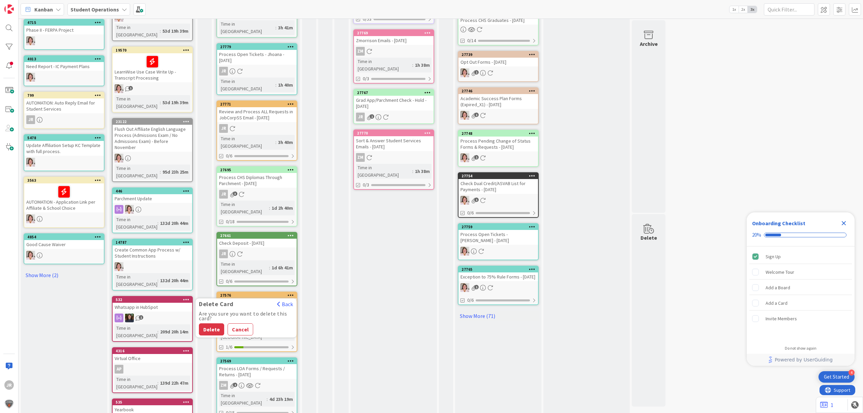
click at [329, 290] on div "62 [PERSON_NAME] - To Do" at bounding box center [325, 164] width 14 height 682
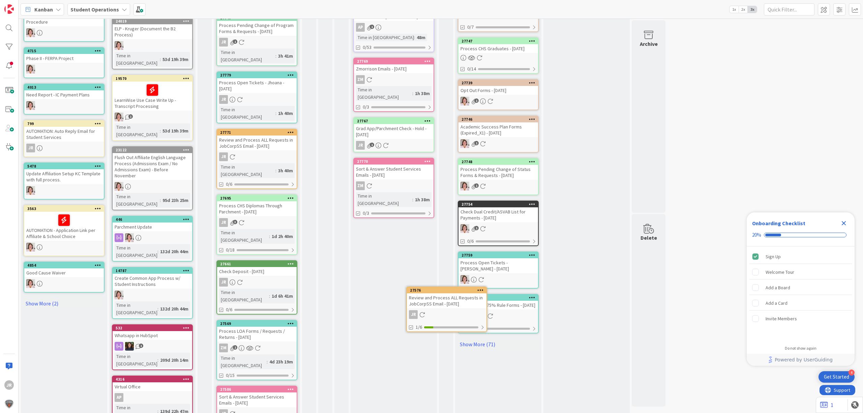
scroll to position [173, 0]
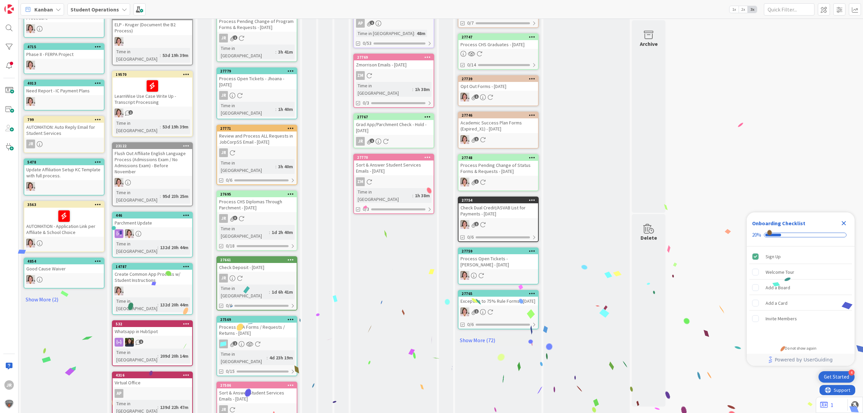
click at [290, 317] on icon at bounding box center [291, 319] width 6 height 5
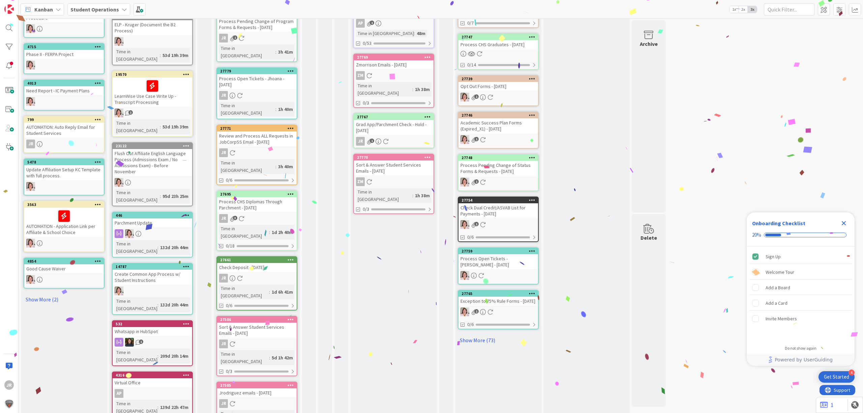
click at [295, 317] on div at bounding box center [291, 319] width 12 height 5
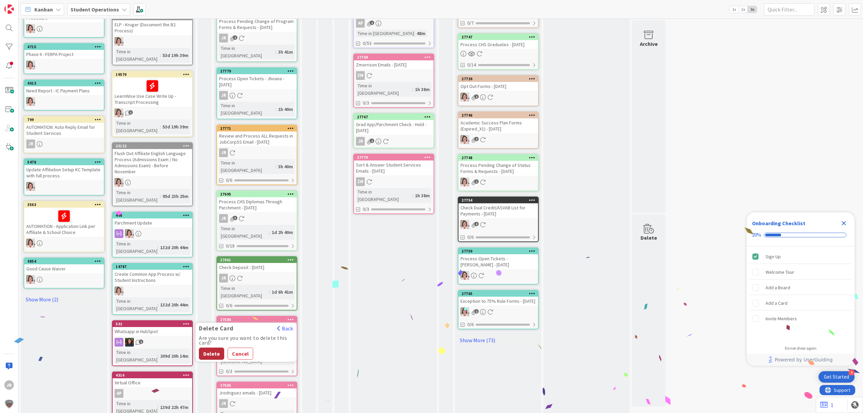
click at [218, 348] on button "Delete" at bounding box center [211, 354] width 25 height 12
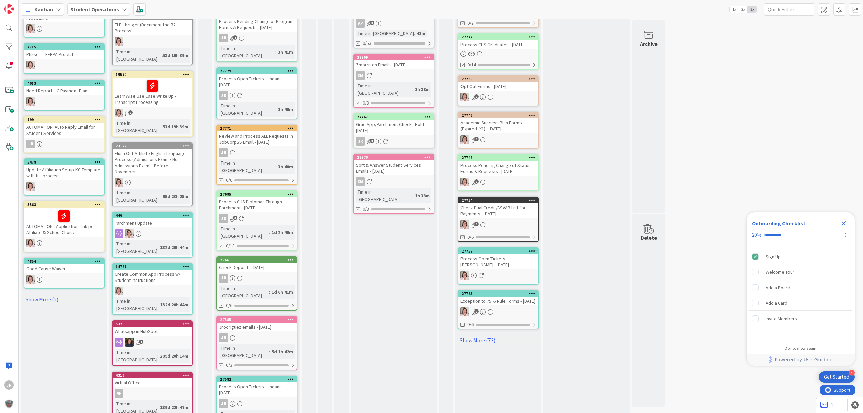
scroll to position [169, 0]
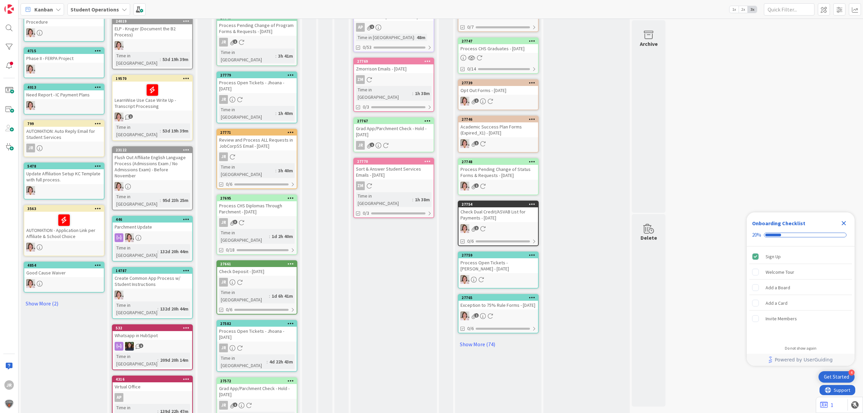
click at [293, 378] on icon at bounding box center [291, 380] width 6 height 5
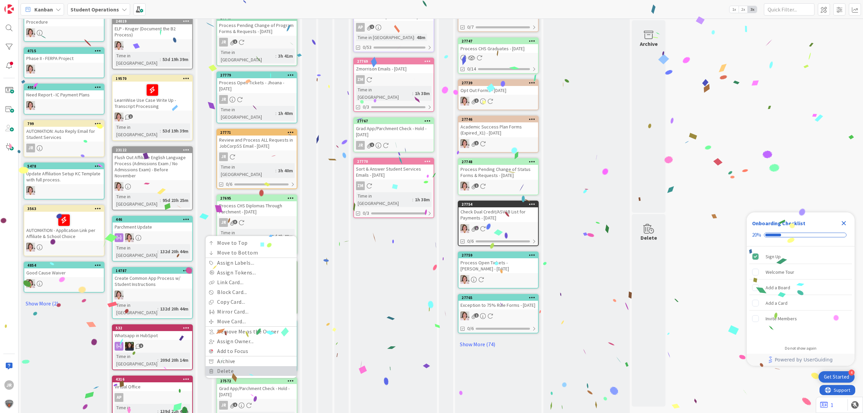
click at [259, 366] on link "Delete" at bounding box center [251, 371] width 91 height 10
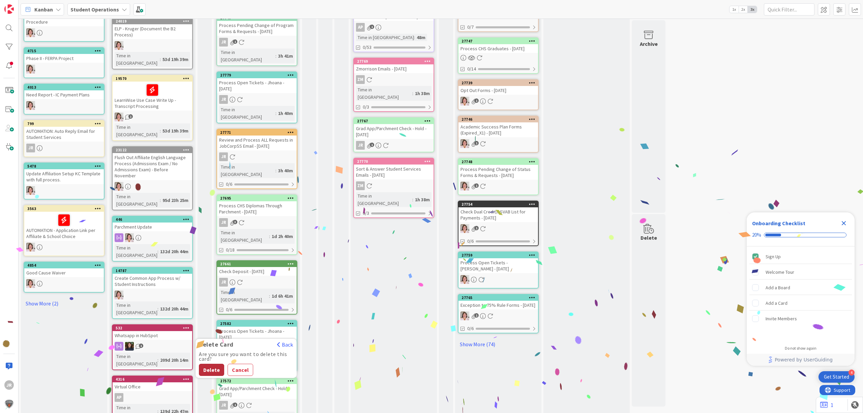
click at [219, 364] on button "Delete" at bounding box center [211, 370] width 25 height 12
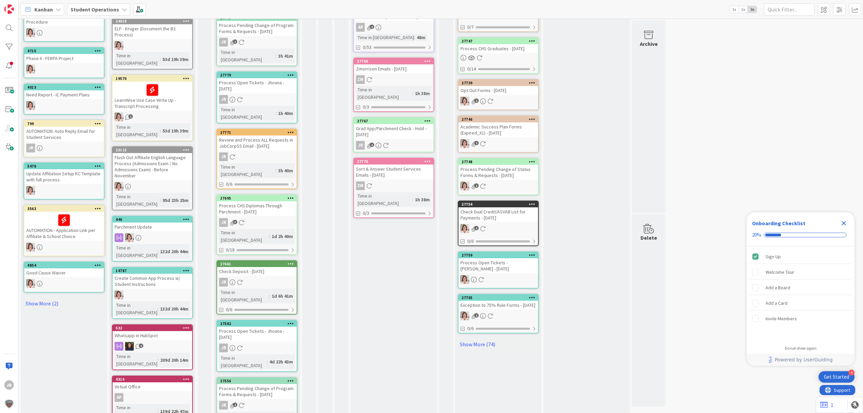
click at [295, 321] on div at bounding box center [291, 323] width 12 height 5
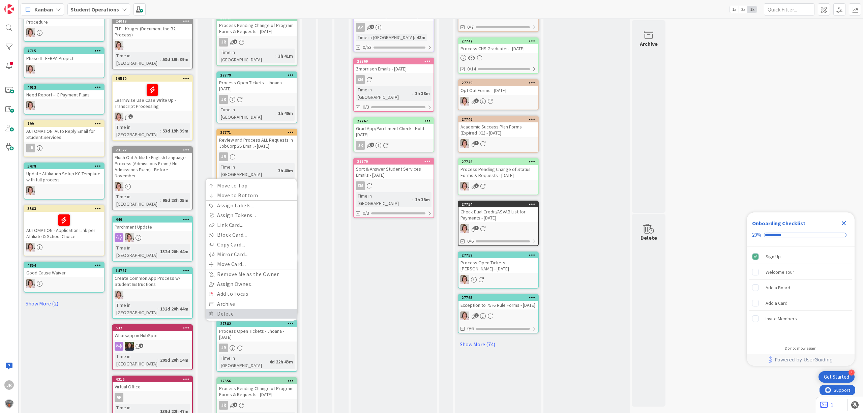
click at [252, 309] on link "Delete" at bounding box center [251, 314] width 91 height 10
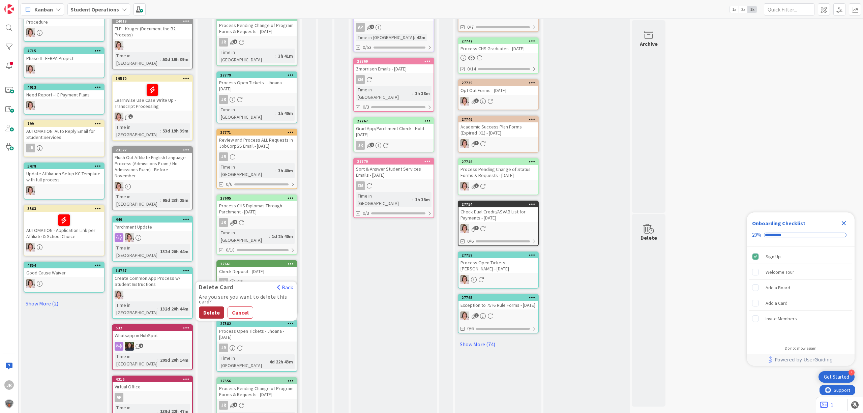
click at [216, 307] on button "Delete" at bounding box center [211, 313] width 25 height 12
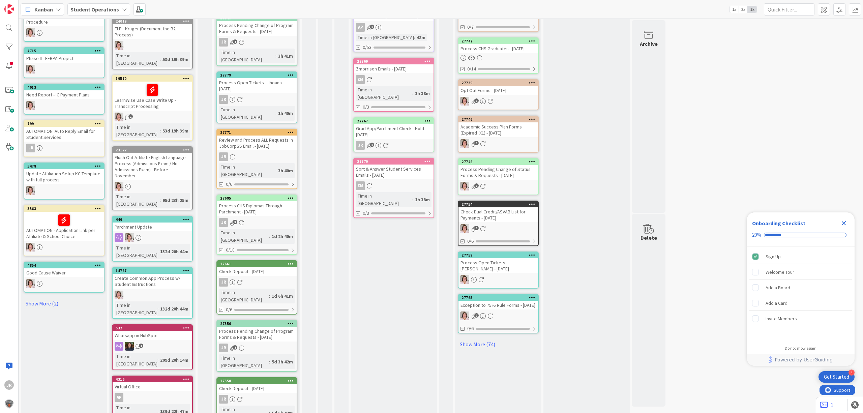
click at [293, 321] on icon at bounding box center [291, 323] width 6 height 5
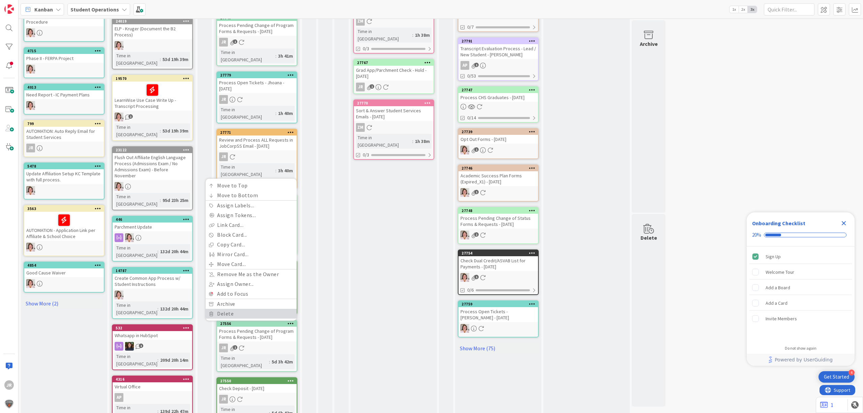
click at [262, 309] on link "Delete" at bounding box center [251, 314] width 91 height 10
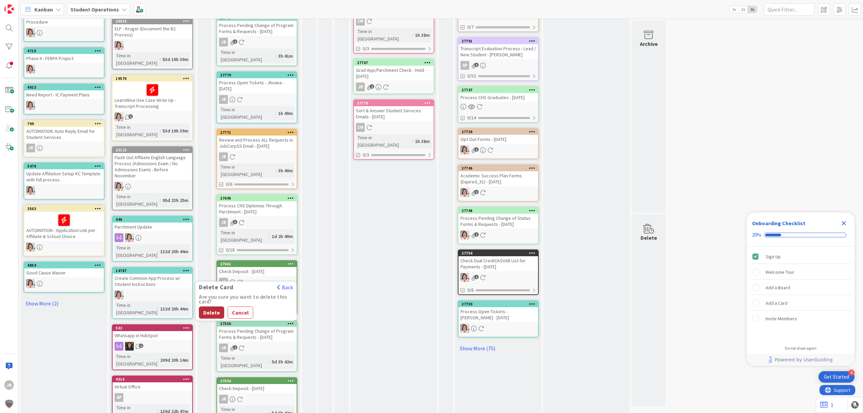
click at [213, 307] on button "Delete" at bounding box center [211, 313] width 25 height 12
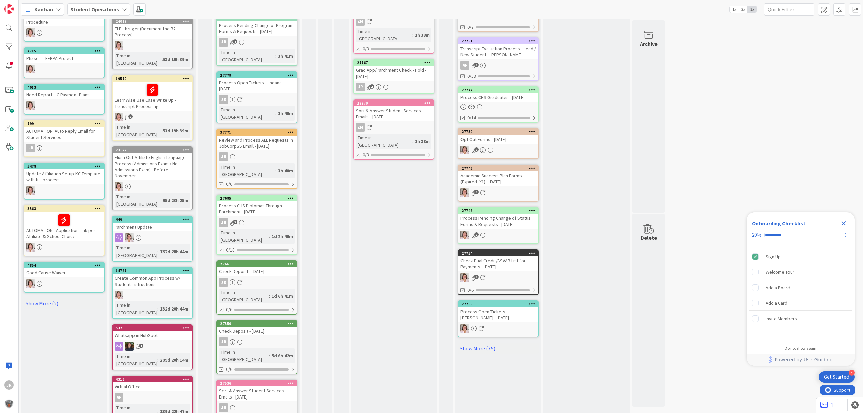
click at [292, 321] on icon at bounding box center [291, 323] width 6 height 5
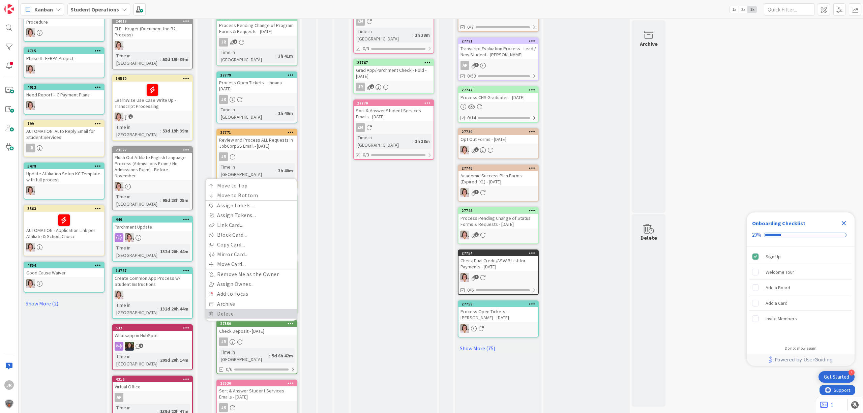
click at [252, 309] on link "Delete" at bounding box center [251, 314] width 91 height 10
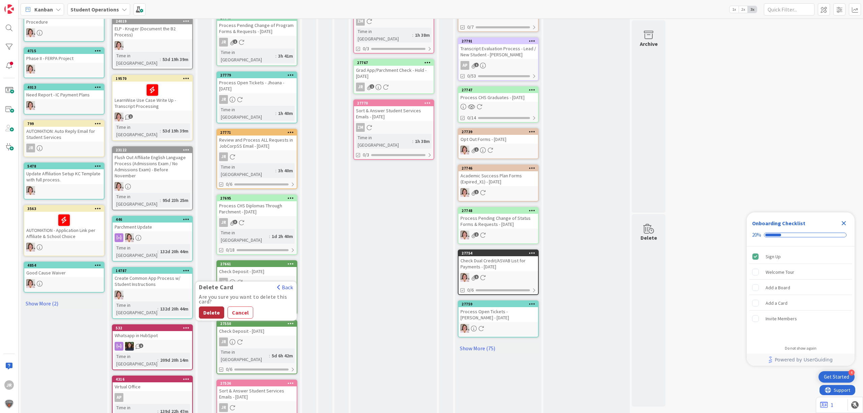
click at [217, 307] on button "Delete" at bounding box center [211, 313] width 25 height 12
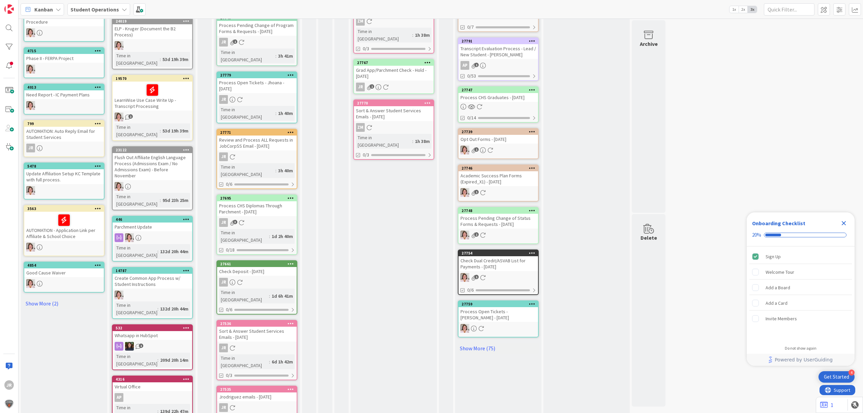
click at [294, 321] on div at bounding box center [291, 323] width 12 height 5
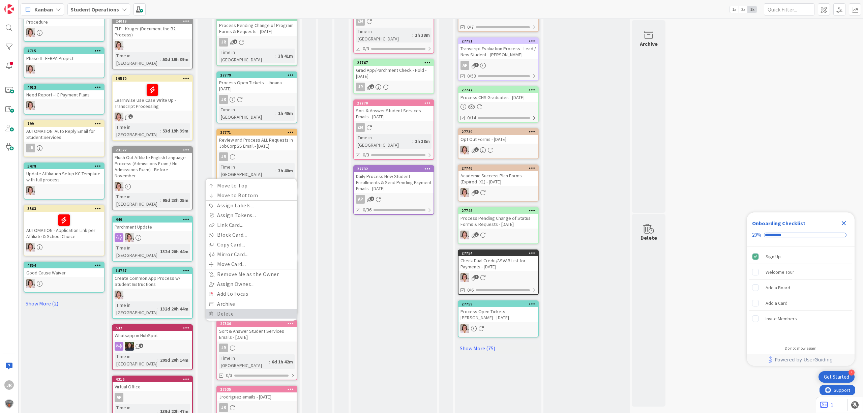
click at [258, 309] on link "Delete" at bounding box center [251, 314] width 91 height 10
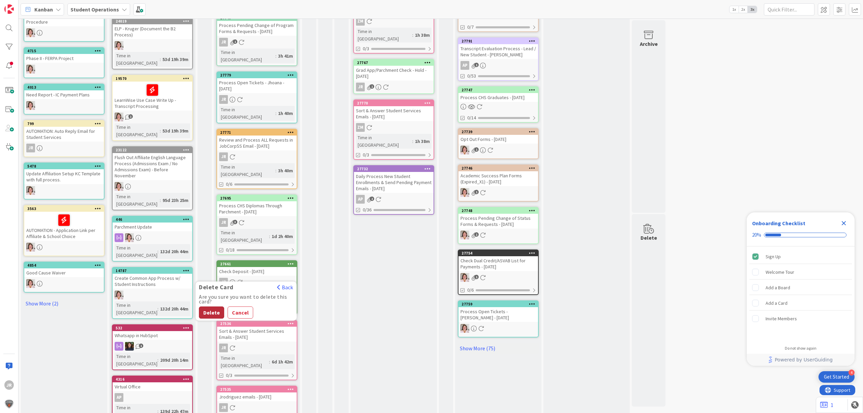
click at [204, 307] on button "Delete" at bounding box center [211, 313] width 25 height 12
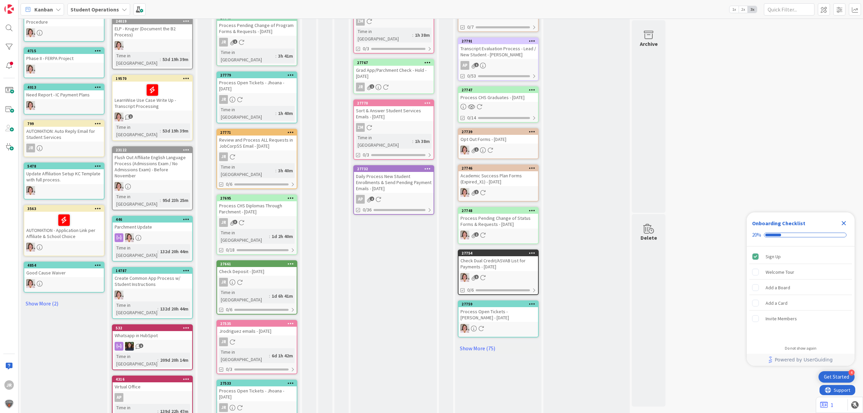
click at [291, 321] on icon at bounding box center [291, 323] width 6 height 5
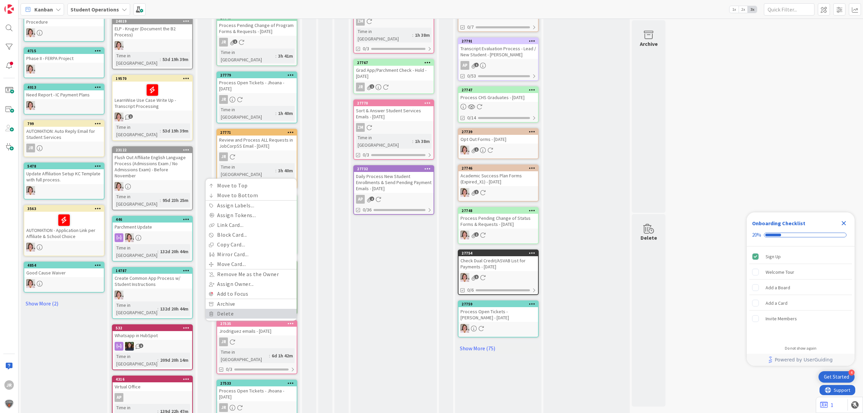
click at [271, 309] on link "Delete" at bounding box center [251, 314] width 91 height 10
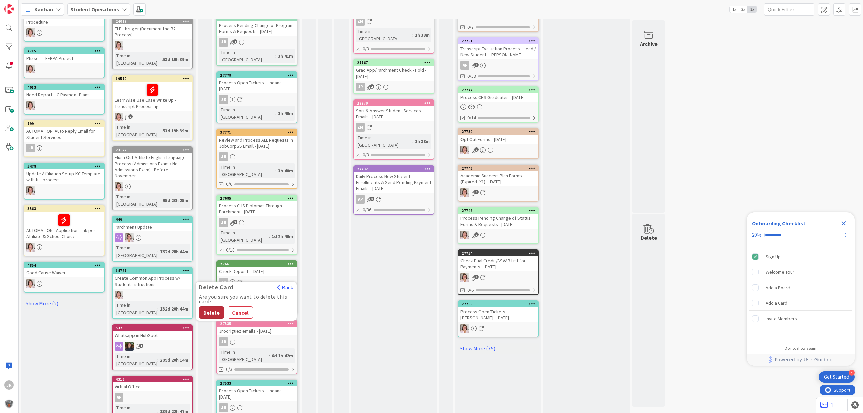
click at [200, 307] on button "Delete" at bounding box center [211, 313] width 25 height 12
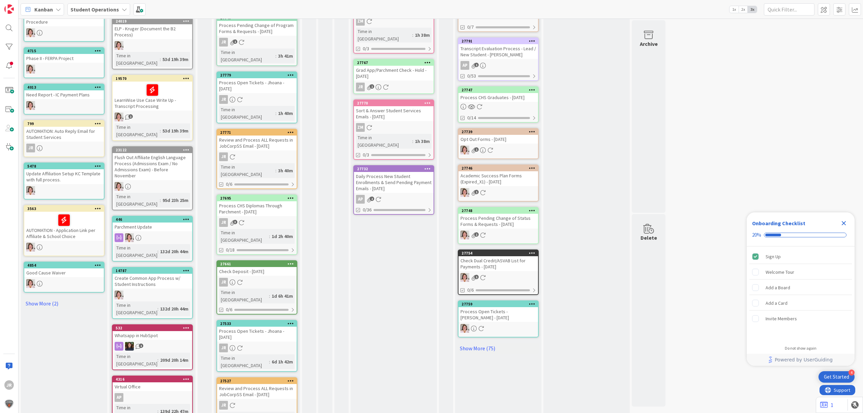
click at [293, 321] on icon at bounding box center [291, 323] width 6 height 5
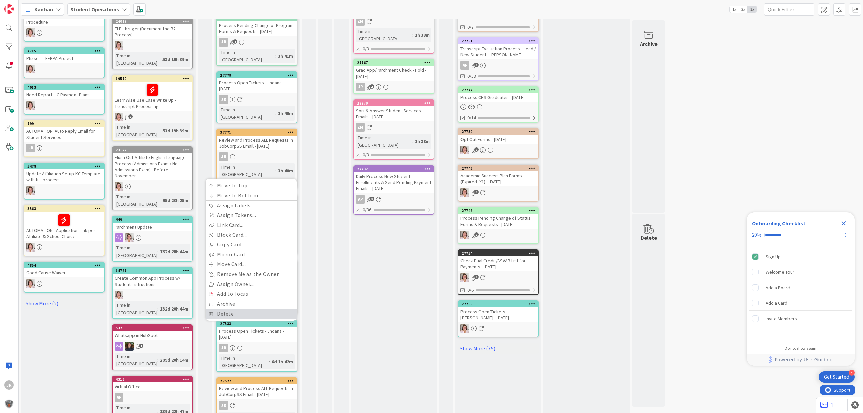
click at [267, 309] on link "Delete" at bounding box center [251, 314] width 91 height 10
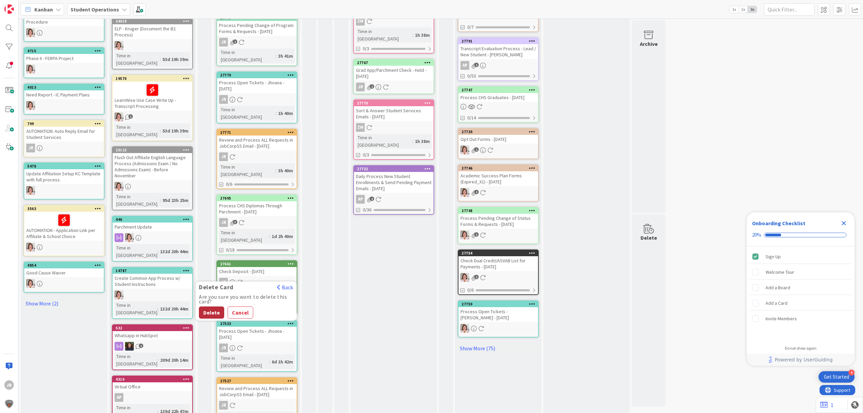
click at [207, 307] on button "Delete" at bounding box center [211, 313] width 25 height 12
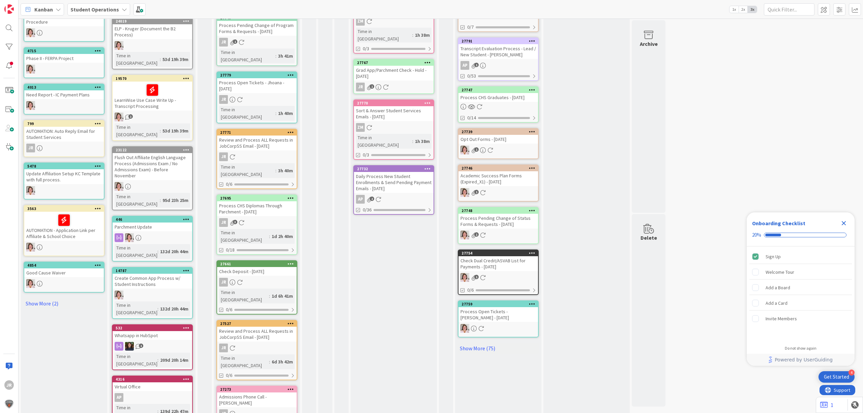
click at [289, 321] on icon at bounding box center [291, 323] width 6 height 5
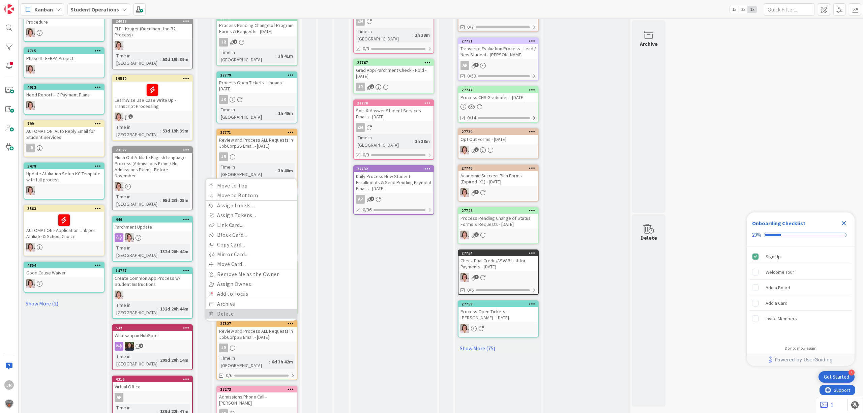
click at [261, 309] on link "Delete" at bounding box center [251, 314] width 91 height 10
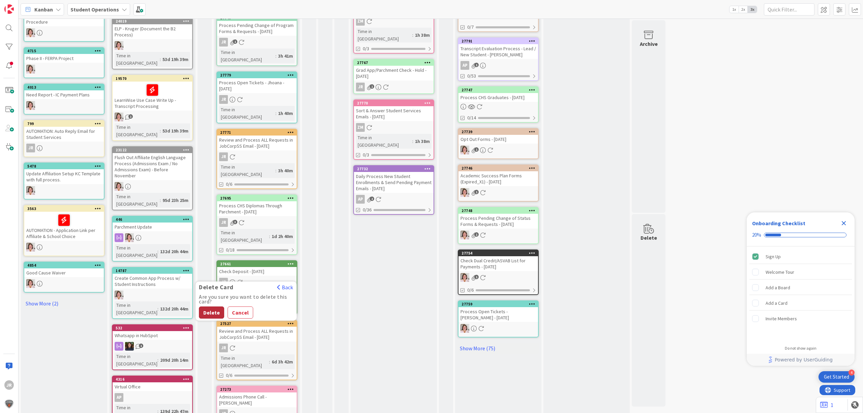
click at [220, 307] on button "Delete" at bounding box center [211, 313] width 25 height 12
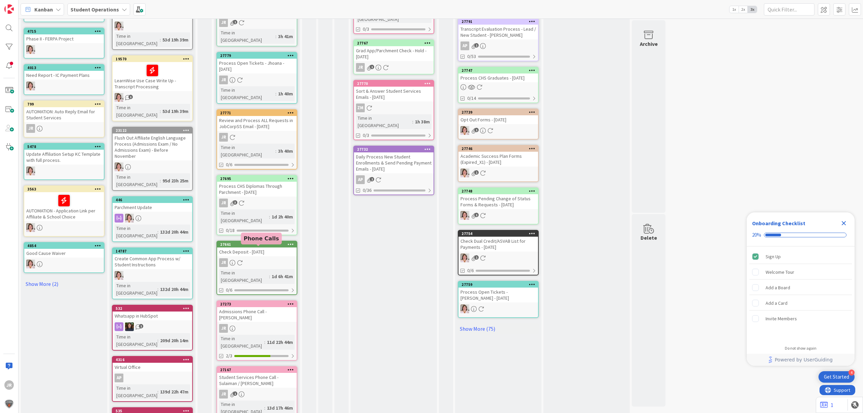
scroll to position [204, 0]
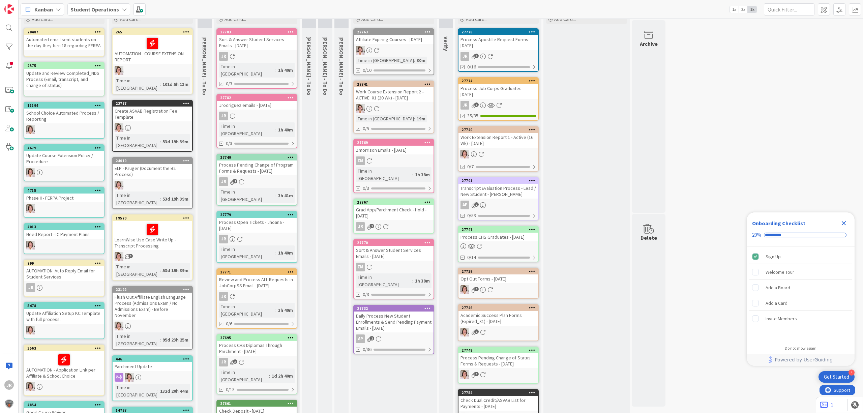
scroll to position [45, 0]
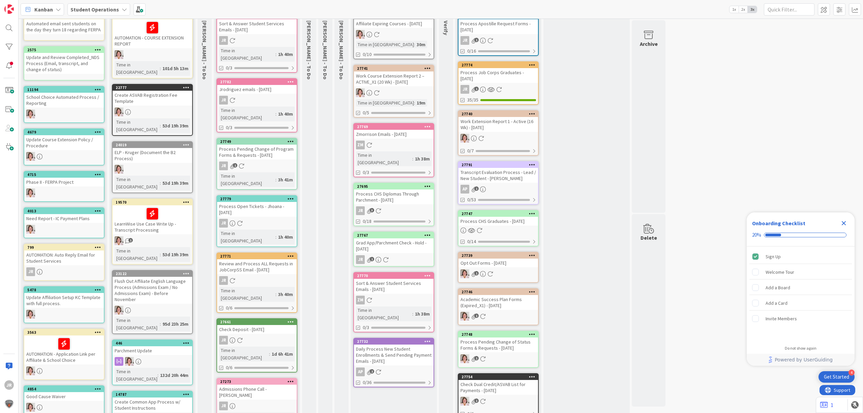
click at [842, 223] on icon "Close Checklist" at bounding box center [844, 223] width 8 height 8
click at [341, 4] on div "Kanban Student Operations 1x 2x 3x" at bounding box center [441, 9] width 845 height 19
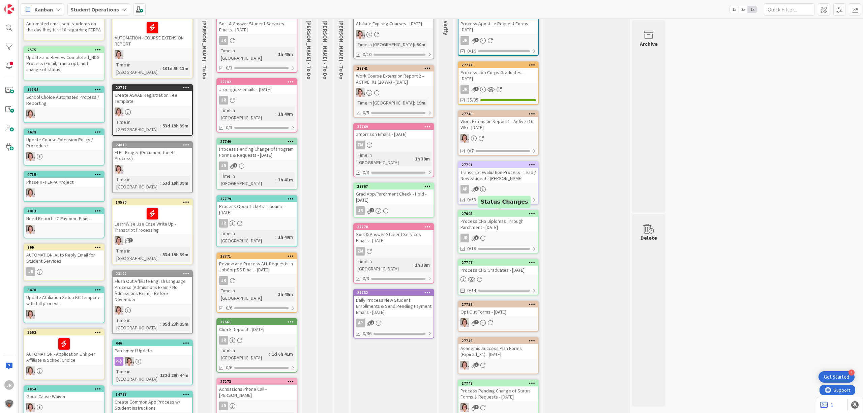
click at [489, 219] on div "Process CHS Diplomas Through Parchment - [DATE]" at bounding box center [499, 224] width 80 height 15
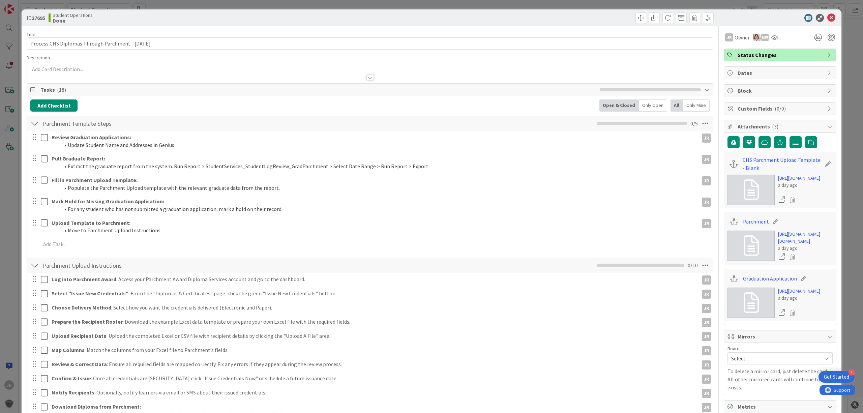
click at [104, 69] on div at bounding box center [370, 69] width 686 height 17
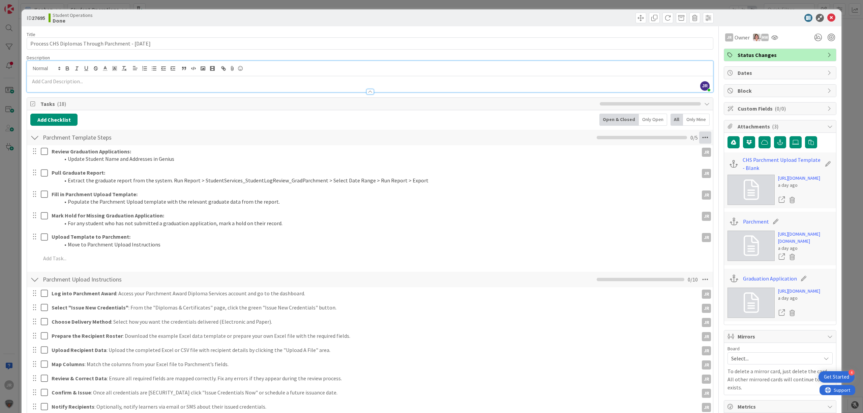
click at [699, 135] on icon at bounding box center [705, 138] width 12 height 12
click at [656, 200] on link "Delete Checklist" at bounding box center [659, 202] width 101 height 10
click at [619, 176] on button "Delete" at bounding box center [627, 170] width 25 height 12
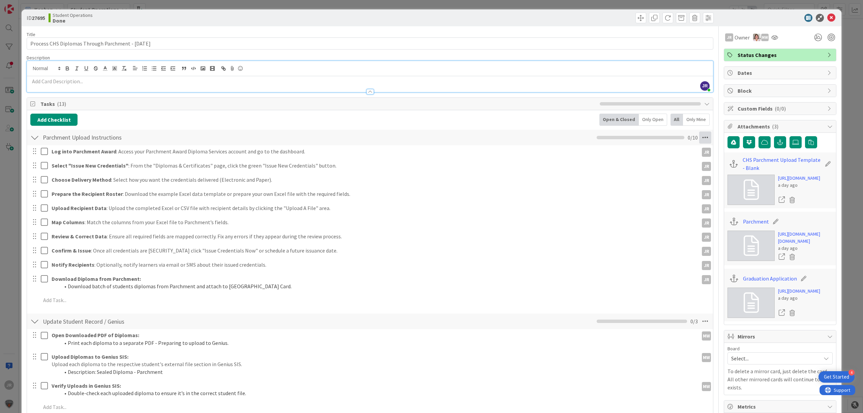
click at [699, 136] on icon at bounding box center [705, 138] width 12 height 12
click at [653, 199] on link "Delete Checklist" at bounding box center [659, 202] width 101 height 10
drag, startPoint x: 624, startPoint y: 177, endPoint x: 624, endPoint y: 173, distance: 4.4
click at [624, 177] on div "Are you sure you want to delete this checklist? Delete Cancel" at bounding box center [659, 161] width 101 height 35
click at [625, 172] on button "Delete" at bounding box center [627, 170] width 25 height 12
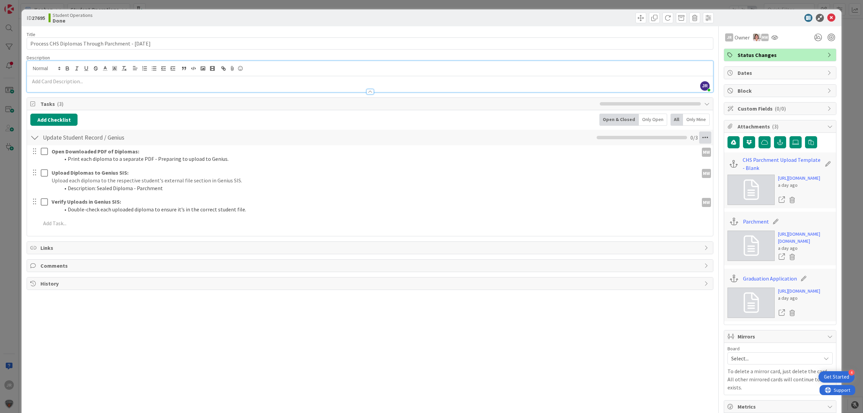
click at [701, 138] on icon at bounding box center [705, 138] width 12 height 12
click at [654, 190] on link "Delete Checklist" at bounding box center [659, 192] width 101 height 10
click at [625, 168] on button "Delete" at bounding box center [627, 170] width 25 height 12
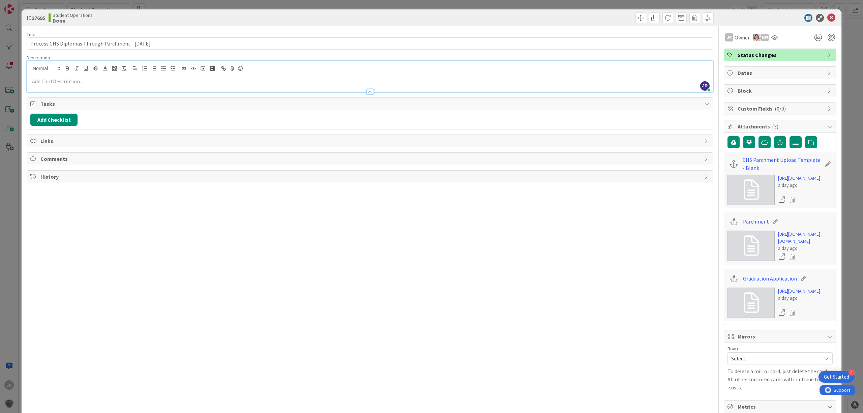
click at [134, 163] on span "Comments" at bounding box center [370, 159] width 661 height 8
click at [56, 180] on button "Add Comment" at bounding box center [51, 175] width 43 height 12
click at [41, 224] on button "Add" at bounding box center [37, 225] width 15 height 8
click at [636, 20] on span at bounding box center [641, 17] width 11 height 11
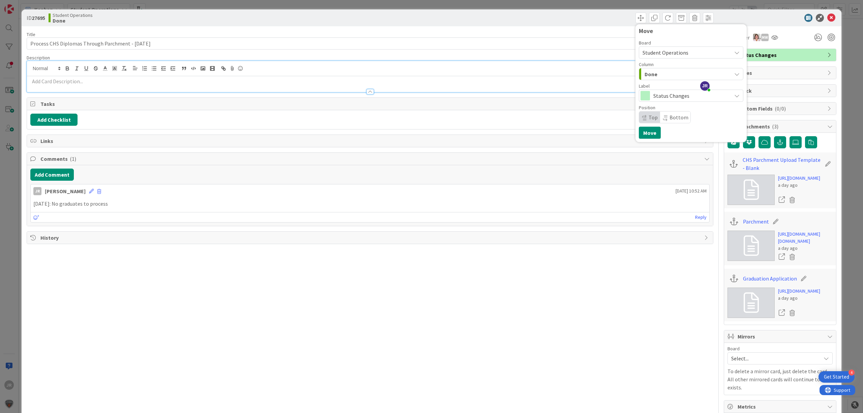
click at [665, 73] on div "Done" at bounding box center [687, 74] width 89 height 11
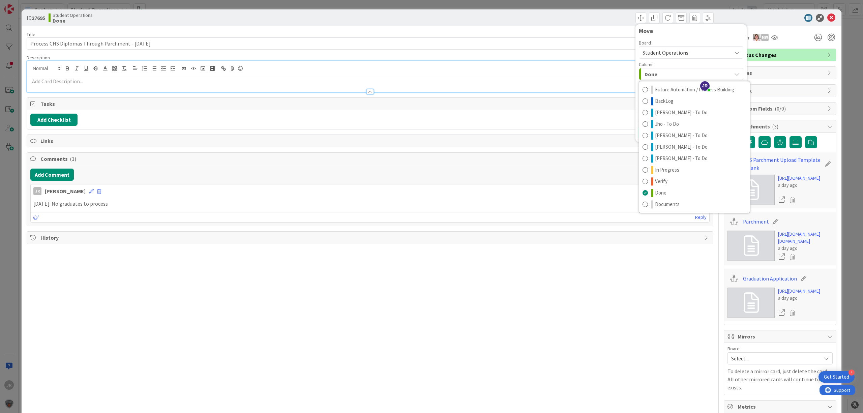
click at [554, 5] on div "ID 27695 Student Operations Done Move Board Student Operations Column Done Futu…" at bounding box center [431, 206] width 863 height 413
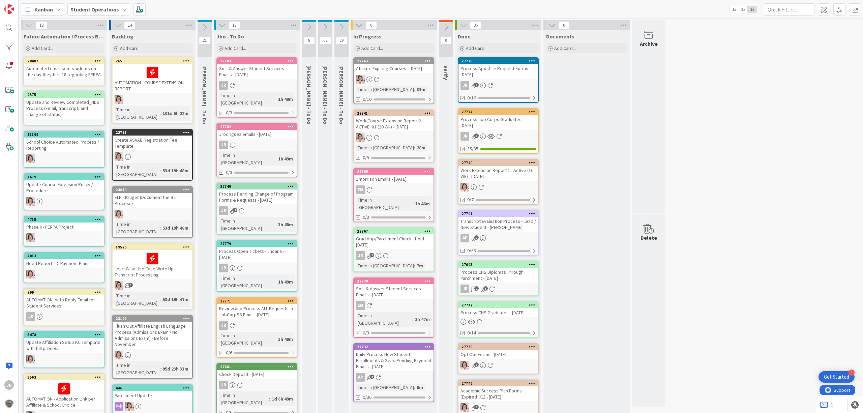
click at [386, 235] on div "Grad App/Parchment Check - Hold - [DATE]" at bounding box center [394, 241] width 80 height 15
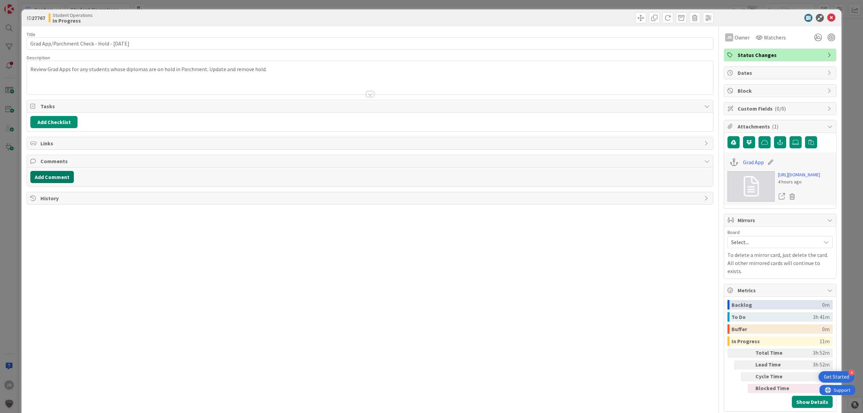
click at [57, 179] on button "Add Comment" at bounding box center [51, 177] width 43 height 12
click at [38, 228] on button "Add" at bounding box center [37, 227] width 15 height 8
click at [627, 18] on div at bounding box center [543, 17] width 342 height 11
click at [640, 26] on div "ID 27767 Student Operations In Progress" at bounding box center [432, 17] width 820 height 17
click at [637, 22] on span at bounding box center [641, 17] width 11 height 11
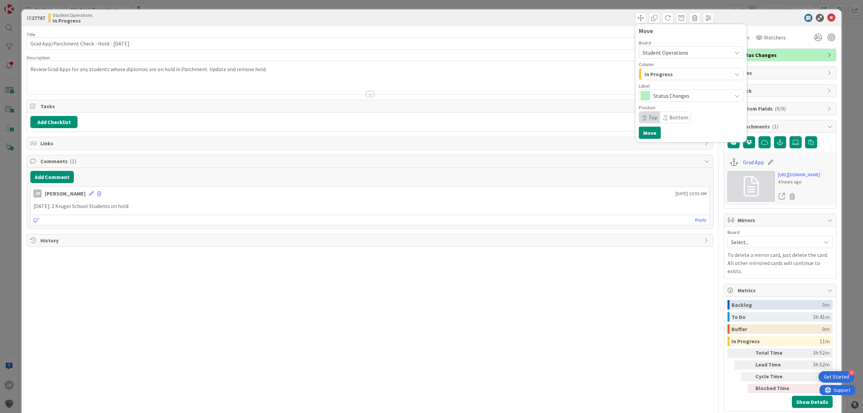
click at [666, 78] on div "In Progress" at bounding box center [687, 74] width 89 height 11
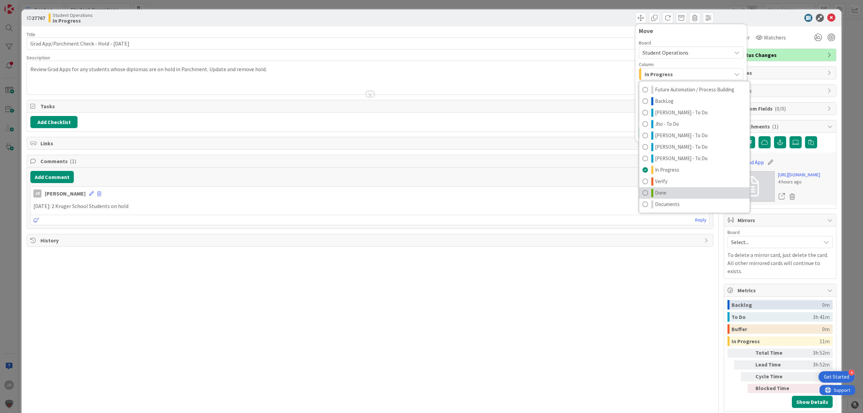
click at [669, 191] on link "Done" at bounding box center [694, 192] width 111 height 11
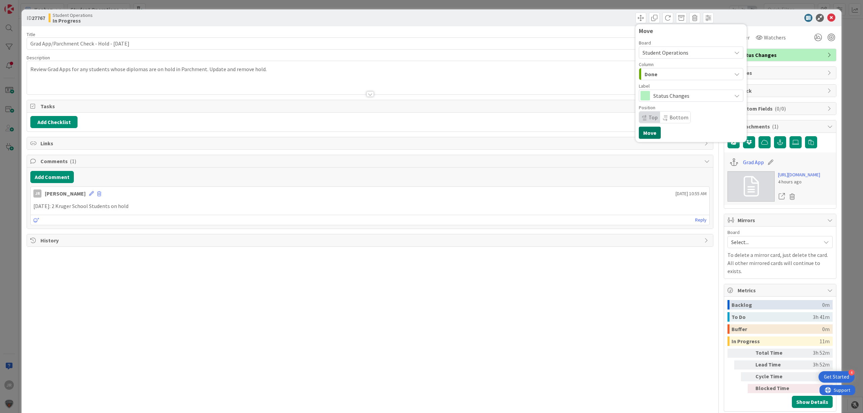
click at [650, 135] on button "Move" at bounding box center [650, 133] width 22 height 12
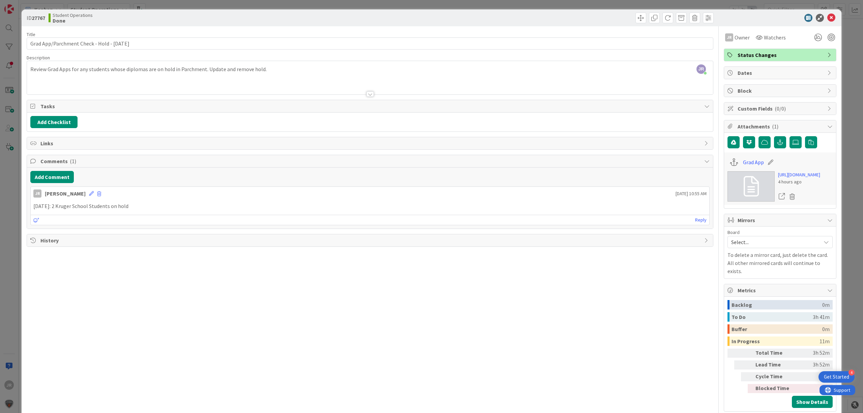
click at [561, 3] on div "ID 27767 Student Operations Done Move Move Title 44 / 128 Grad App/Parchment Ch…" at bounding box center [431, 206] width 863 height 413
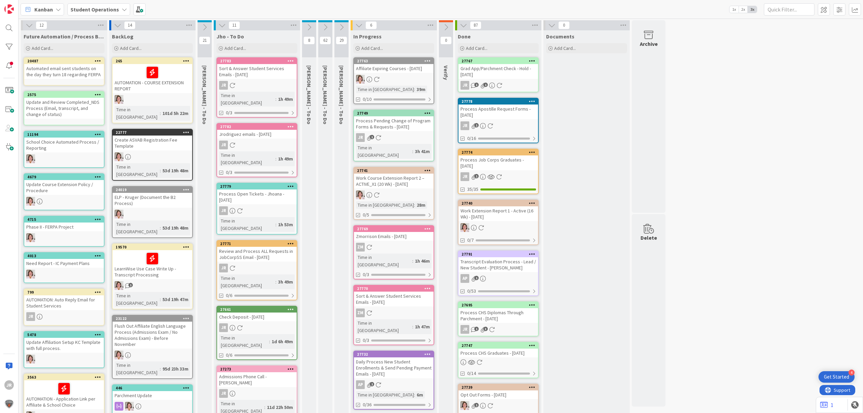
click at [397, 128] on div "Process Pending Change of Program Forms & Requests - [DATE]" at bounding box center [394, 123] width 80 height 15
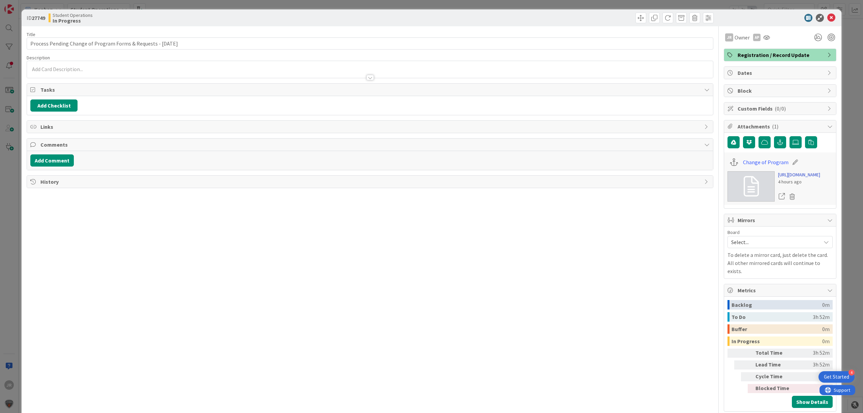
click at [785, 178] on link "[URL][DOMAIN_NAME]" at bounding box center [799, 174] width 42 height 7
click at [275, 7] on div "ID 27749 Student Operations In Progress Title 63 / 128 Process Pending Change o…" at bounding box center [431, 206] width 863 height 413
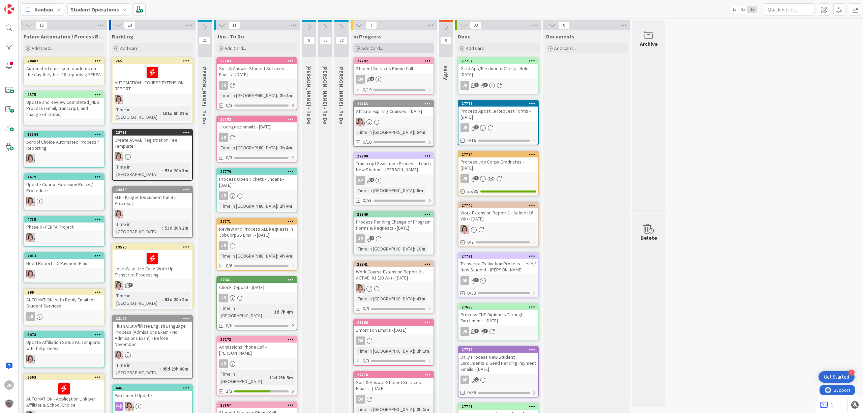
click at [396, 49] on div "Add Card..." at bounding box center [393, 48] width 81 height 10
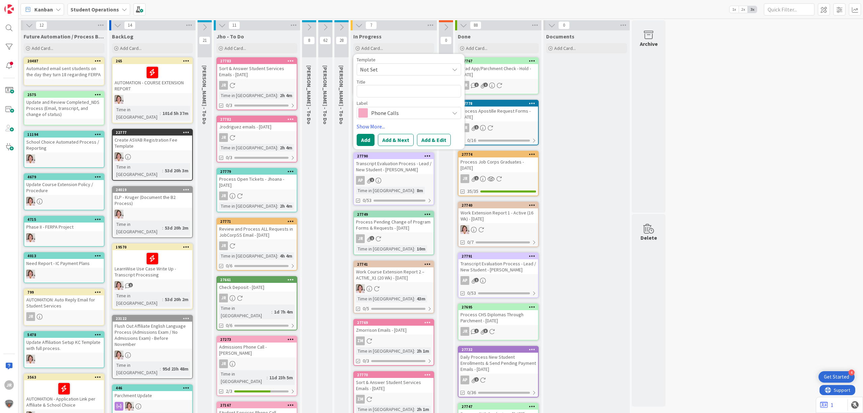
click at [397, 65] on span "Not Set" at bounding box center [402, 69] width 84 height 9
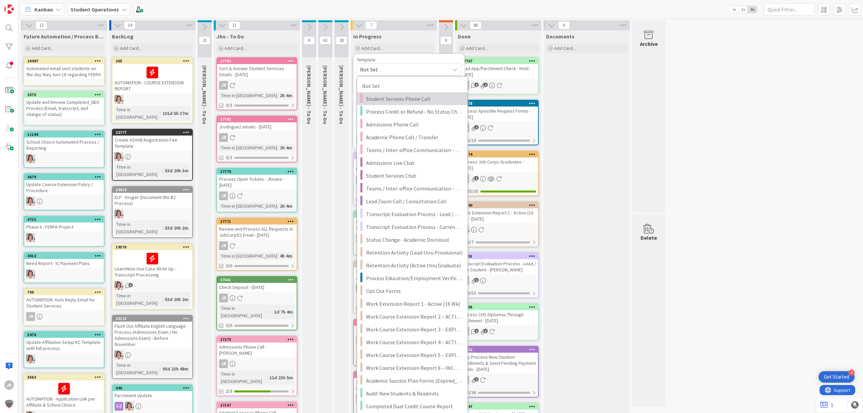
click at [399, 95] on span "Student Services Phone Call" at bounding box center [414, 98] width 96 height 9
type textarea "x"
type textarea "Student Services Phone Call"
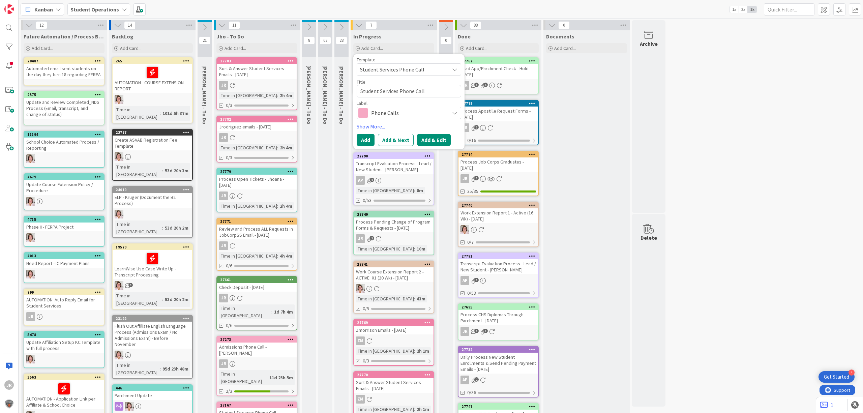
click at [430, 137] on button "Add & Edit" at bounding box center [434, 140] width 34 height 12
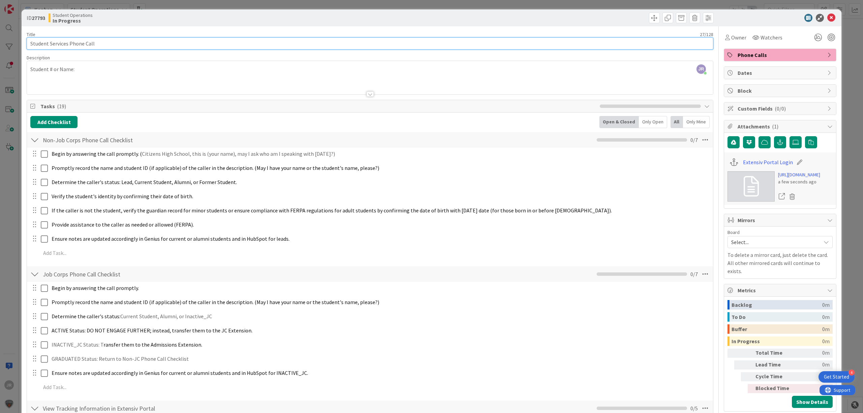
click at [113, 49] on input "Student Services Phone Call" at bounding box center [370, 43] width 687 height 12
type input "Student Services Phone Call - [PERSON_NAME]/[PERSON_NAME]"
click at [156, 72] on div "JR [PERSON_NAME] joined 4 m ago Student # or Name:" at bounding box center [370, 77] width 686 height 33
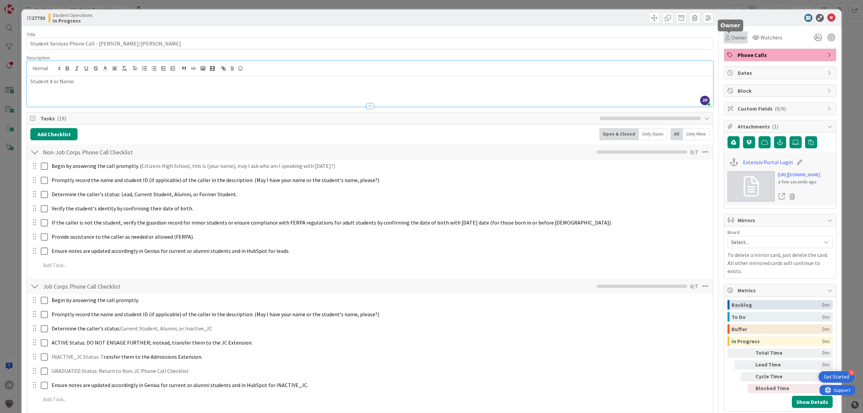
click at [733, 37] on span "Owner" at bounding box center [738, 37] width 15 height 8
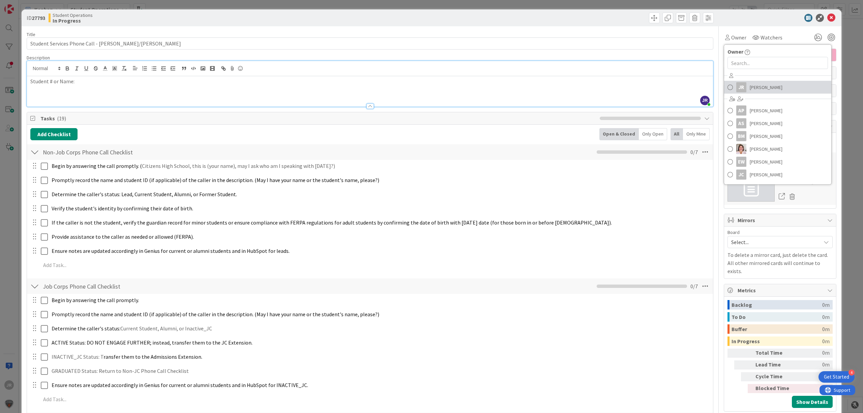
click at [758, 84] on span "[PERSON_NAME]" at bounding box center [766, 87] width 33 height 10
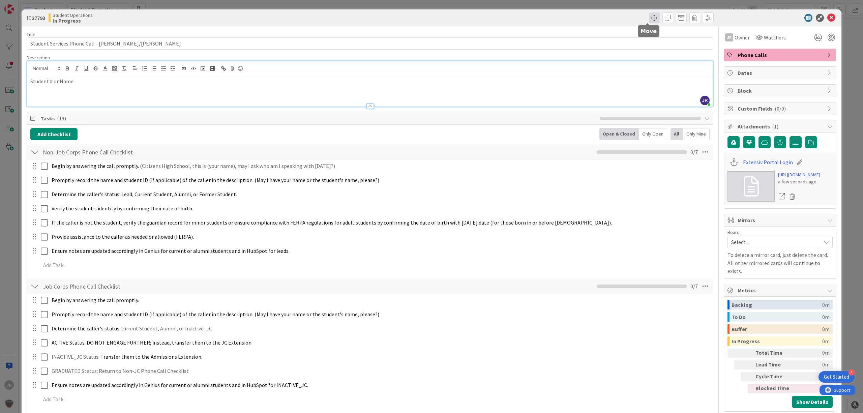
drag, startPoint x: 645, startPoint y: 14, endPoint x: 649, endPoint y: 22, distance: 9.1
click at [649, 14] on span at bounding box center [654, 17] width 11 height 11
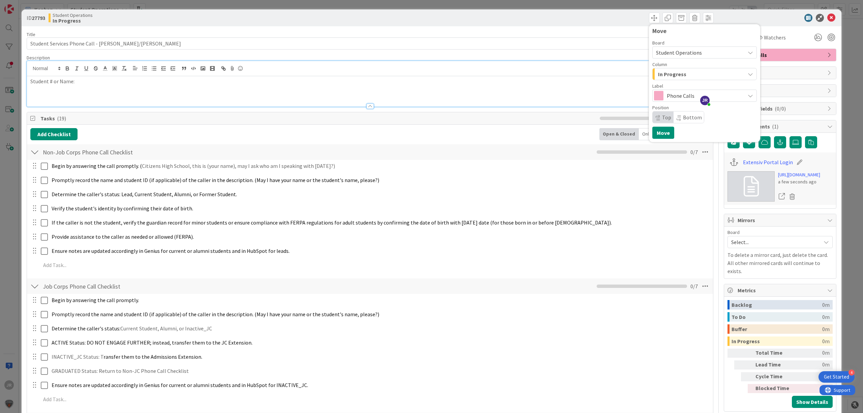
click at [671, 71] on span "In Progress" at bounding box center [672, 74] width 28 height 9
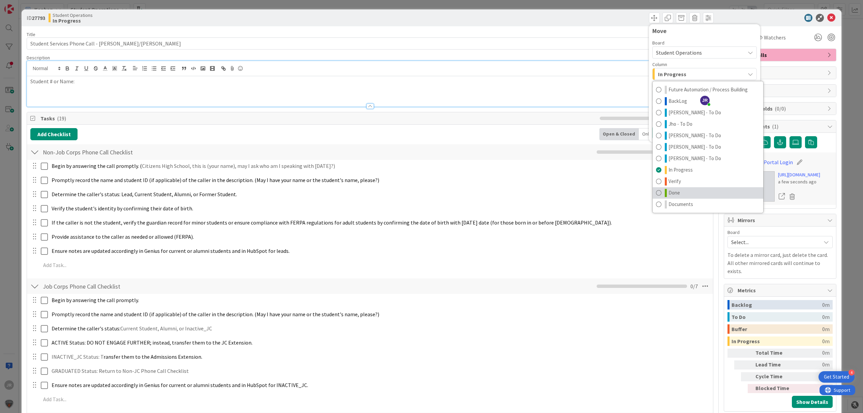
click at [673, 191] on link "Done" at bounding box center [708, 192] width 111 height 11
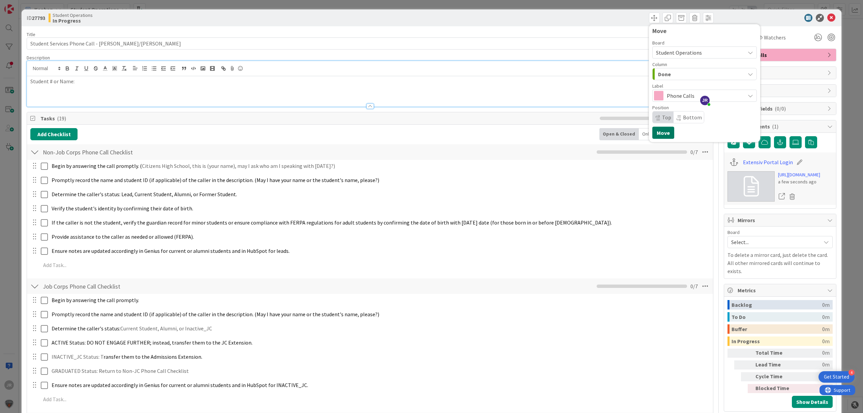
click at [661, 134] on button "Move" at bounding box center [663, 133] width 22 height 12
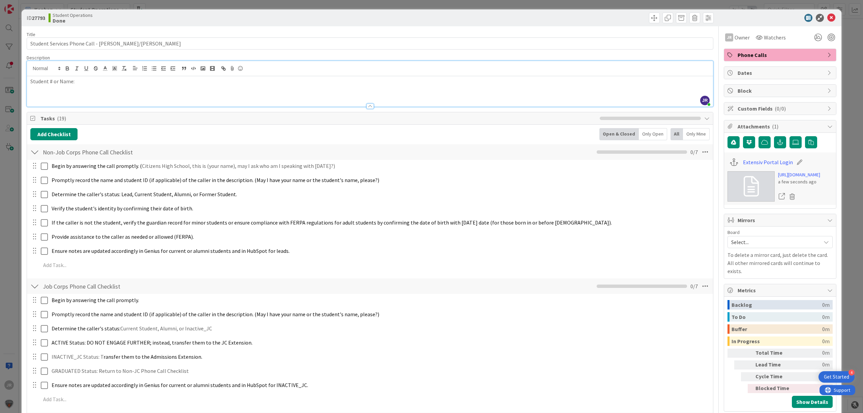
click at [432, 3] on div "ID 27793 Student Operations Done Move Move Title 49 / 128 Student Services Phon…" at bounding box center [431, 206] width 863 height 413
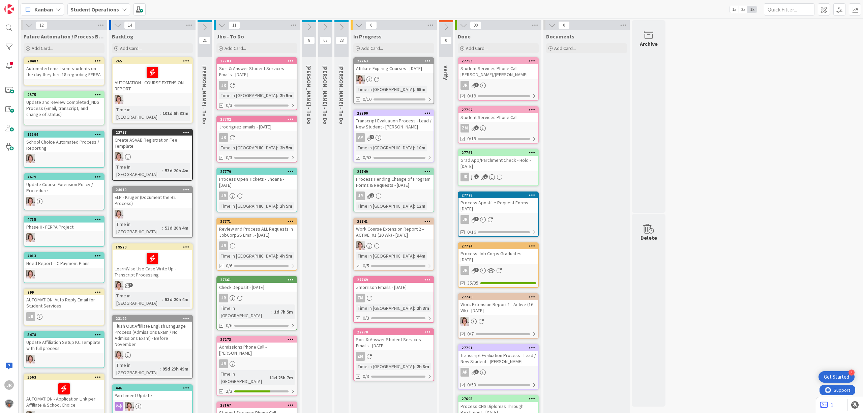
click at [389, 180] on div "Process Pending Change of Program Forms & Requests - [DATE]" at bounding box center [394, 182] width 80 height 15
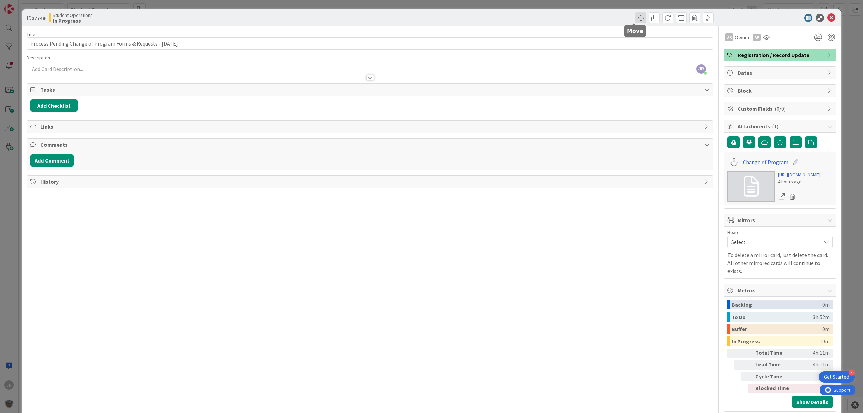
click at [636, 19] on span at bounding box center [641, 17] width 11 height 11
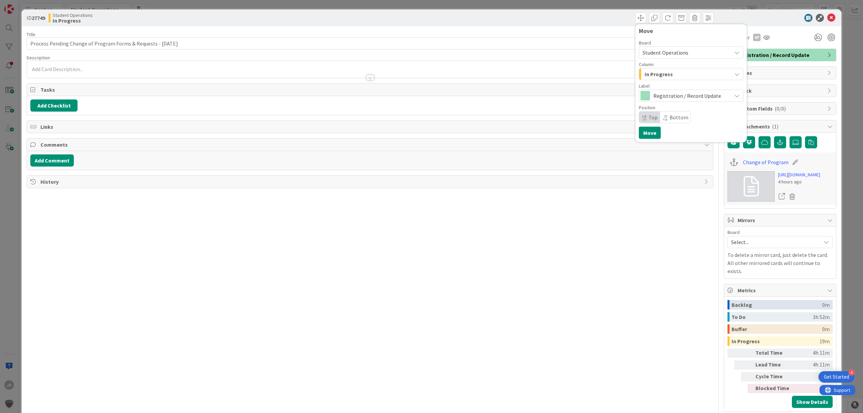
click at [657, 73] on span "In Progress" at bounding box center [659, 74] width 28 height 9
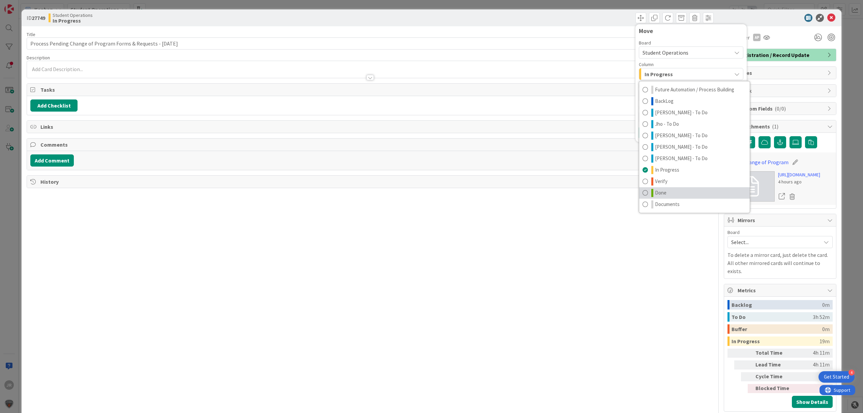
click at [660, 194] on link "Done" at bounding box center [694, 192] width 111 height 11
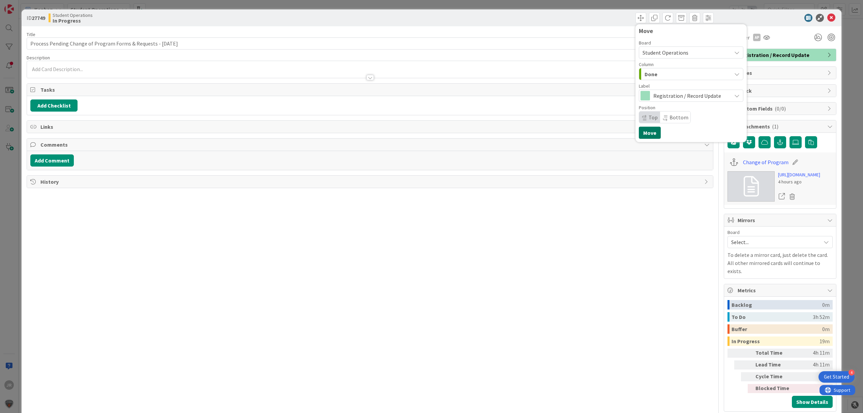
click at [641, 134] on button "Move" at bounding box center [650, 133] width 22 height 12
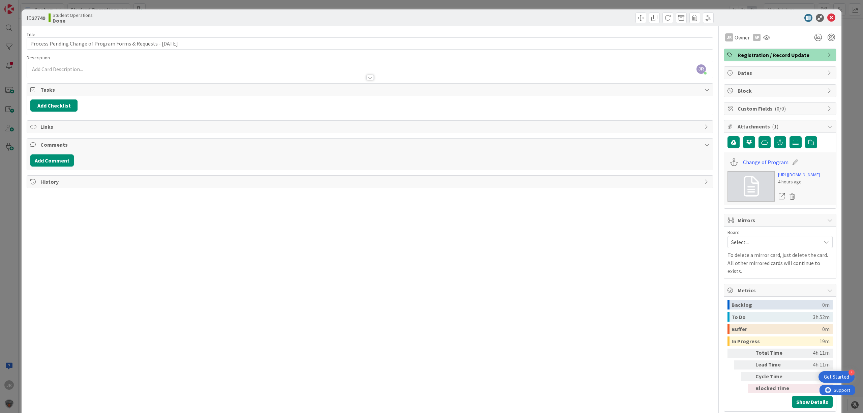
click at [592, 3] on div "ID 27749 Student Operations Done Move Move Title 63 / 128 Process Pending Chang…" at bounding box center [431, 206] width 863 height 413
